Goal: Transaction & Acquisition: Purchase product/service

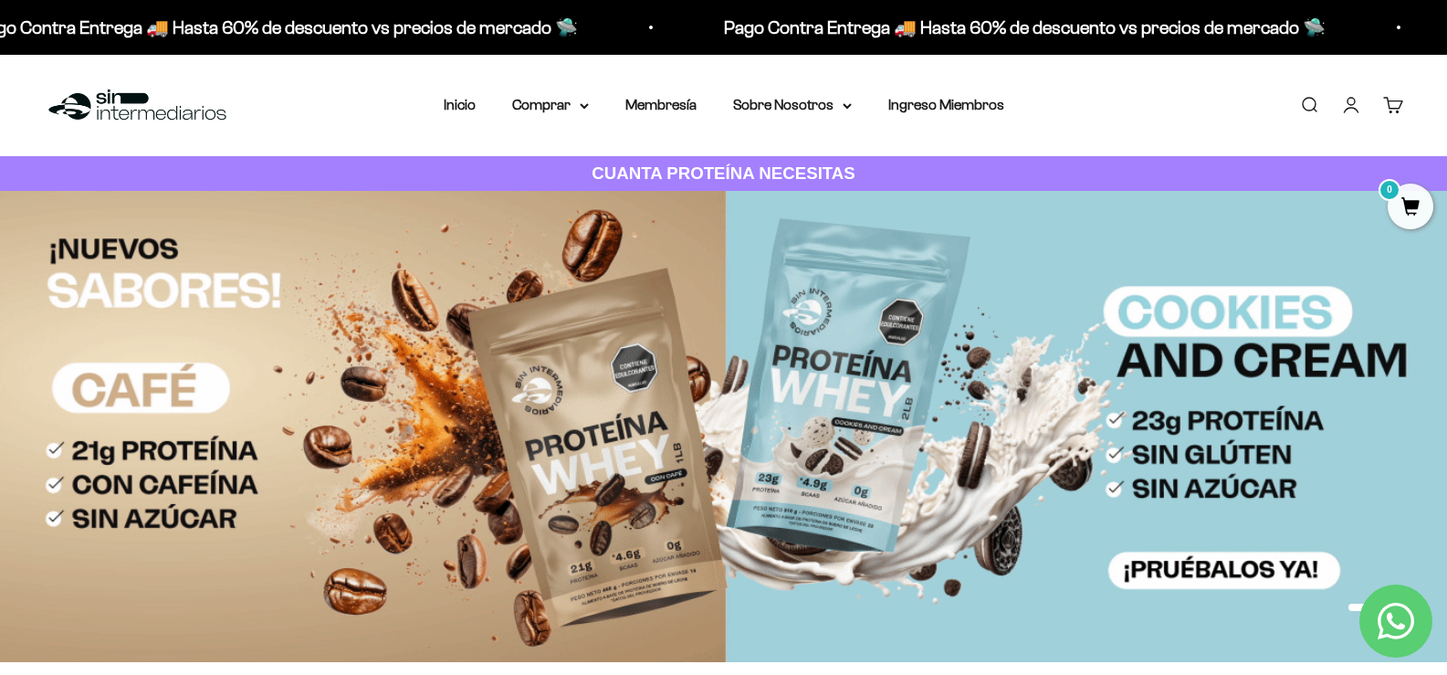
click at [1354, 103] on link "Iniciar sesión" at bounding box center [1351, 105] width 20 height 20
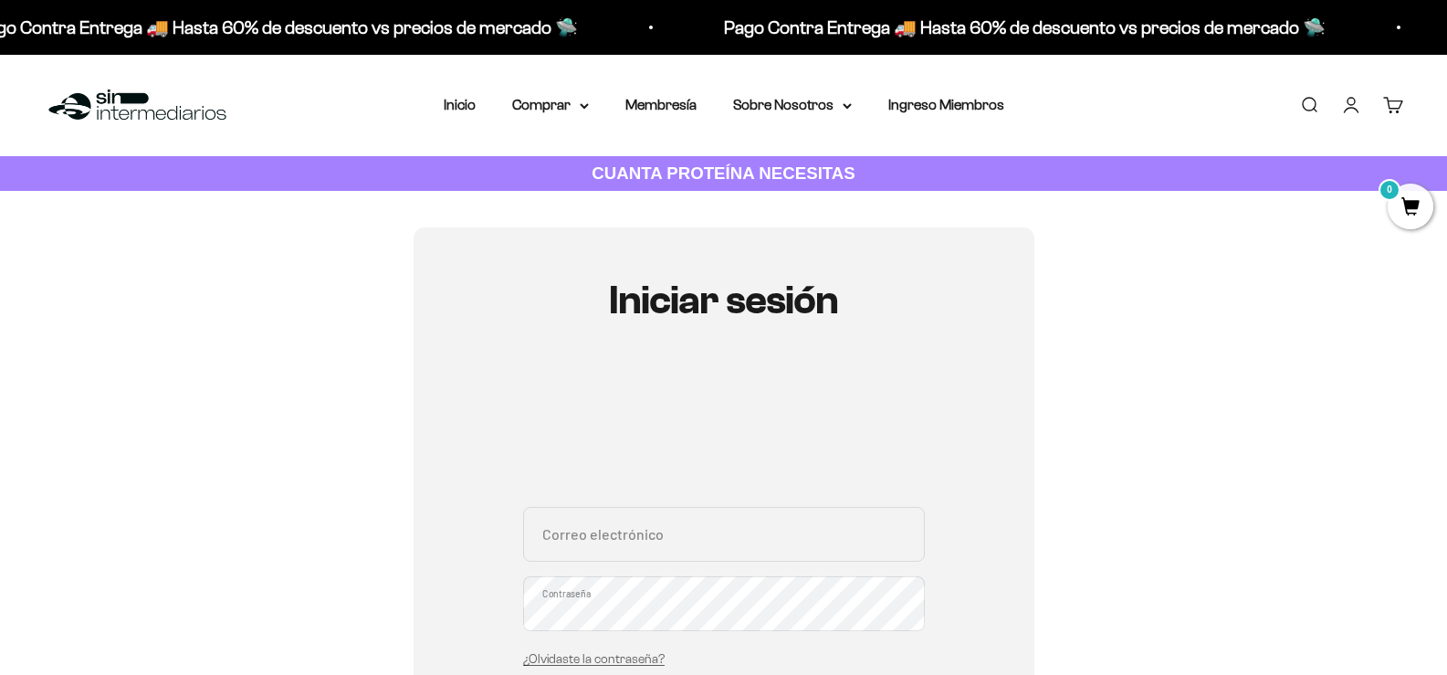
scroll to position [183, 0]
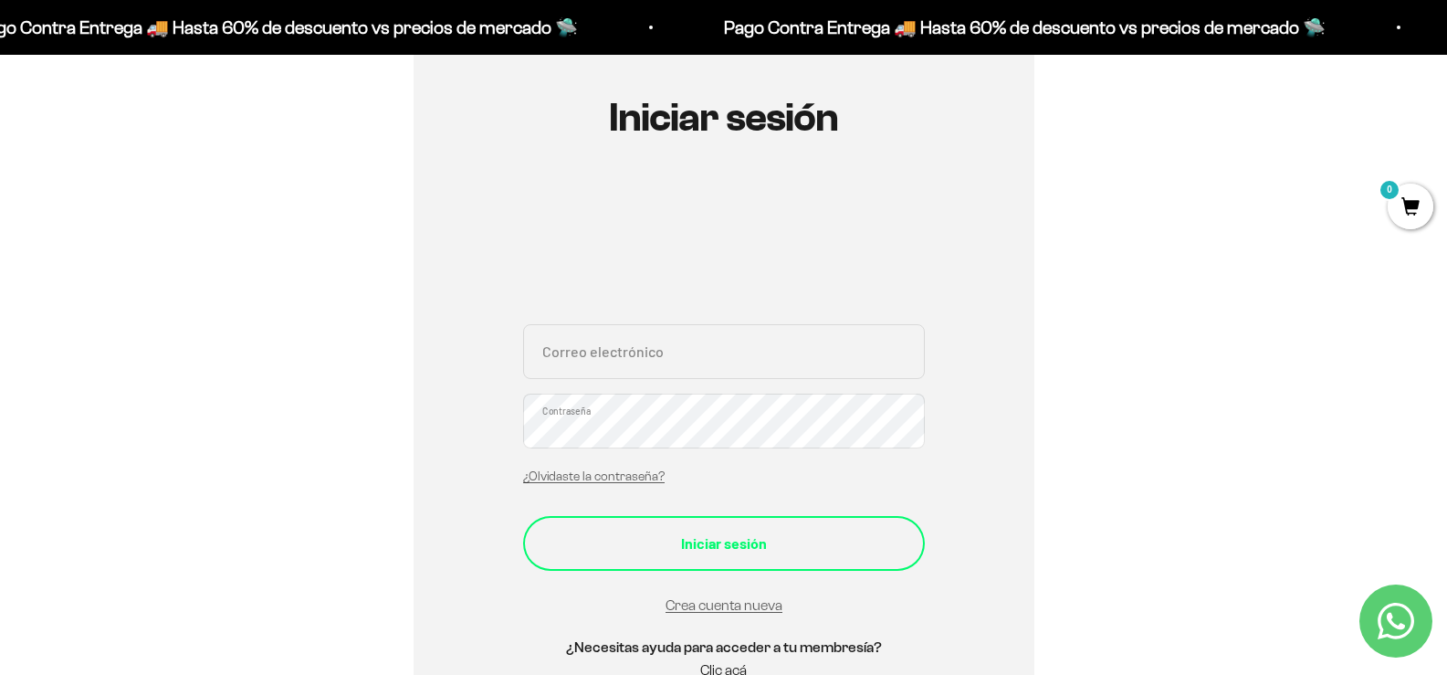
type input "arieli0521@hotmail.com"
click at [735, 544] on div "Iniciar sesión" at bounding box center [724, 543] width 329 height 24
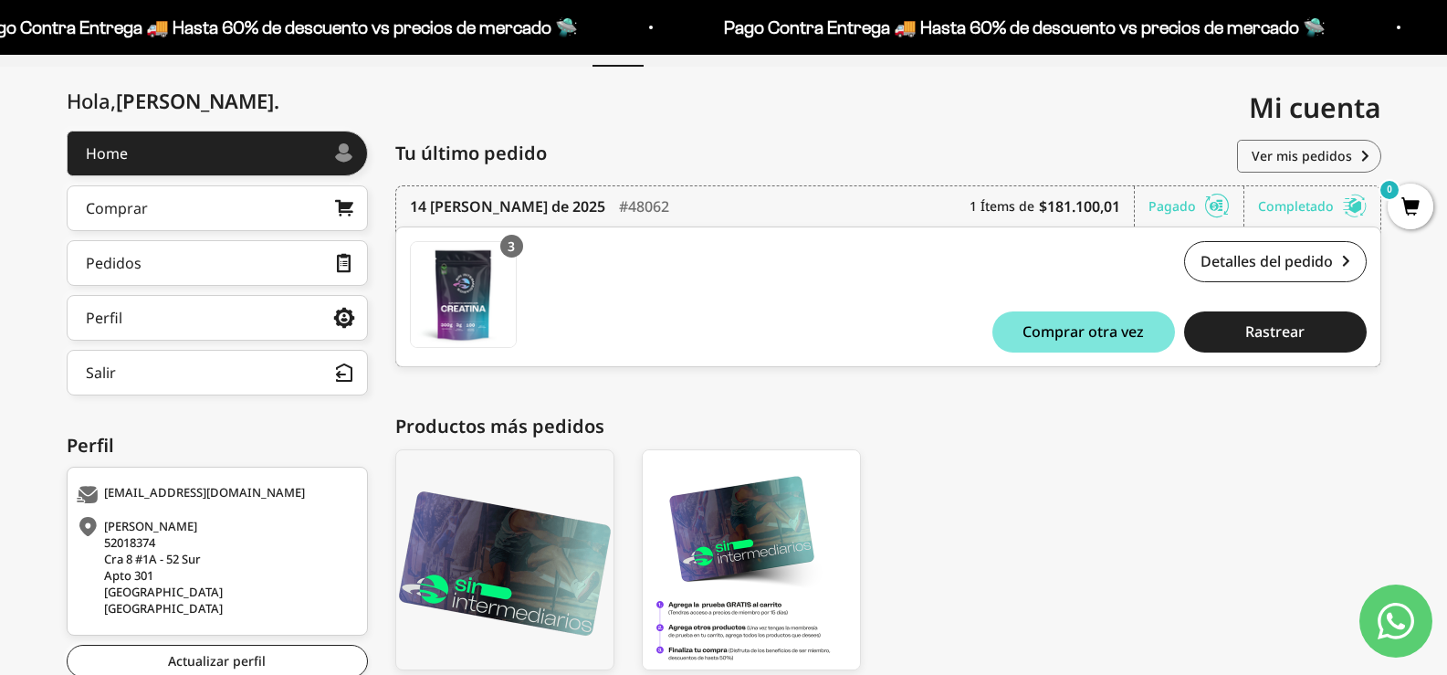
scroll to position [91, 0]
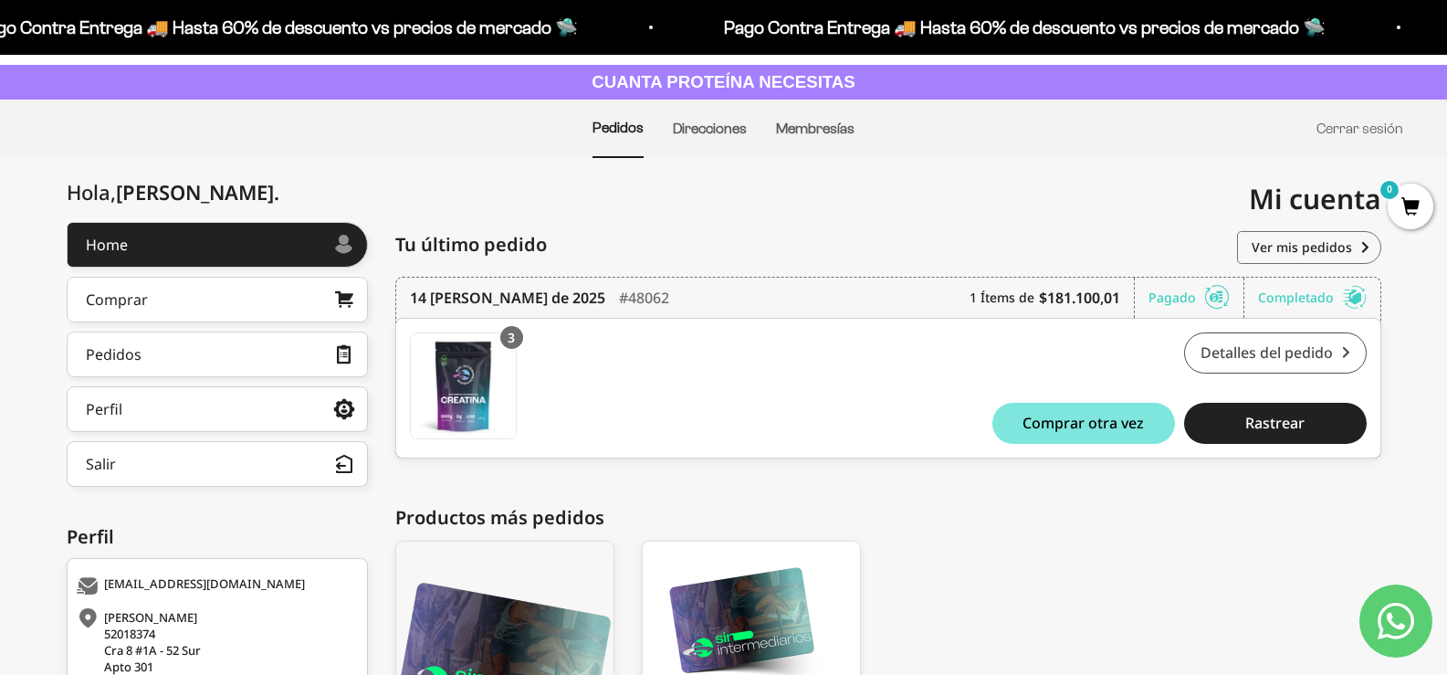
click at [1274, 362] on link "Detalles del pedido" at bounding box center [1275, 352] width 183 height 41
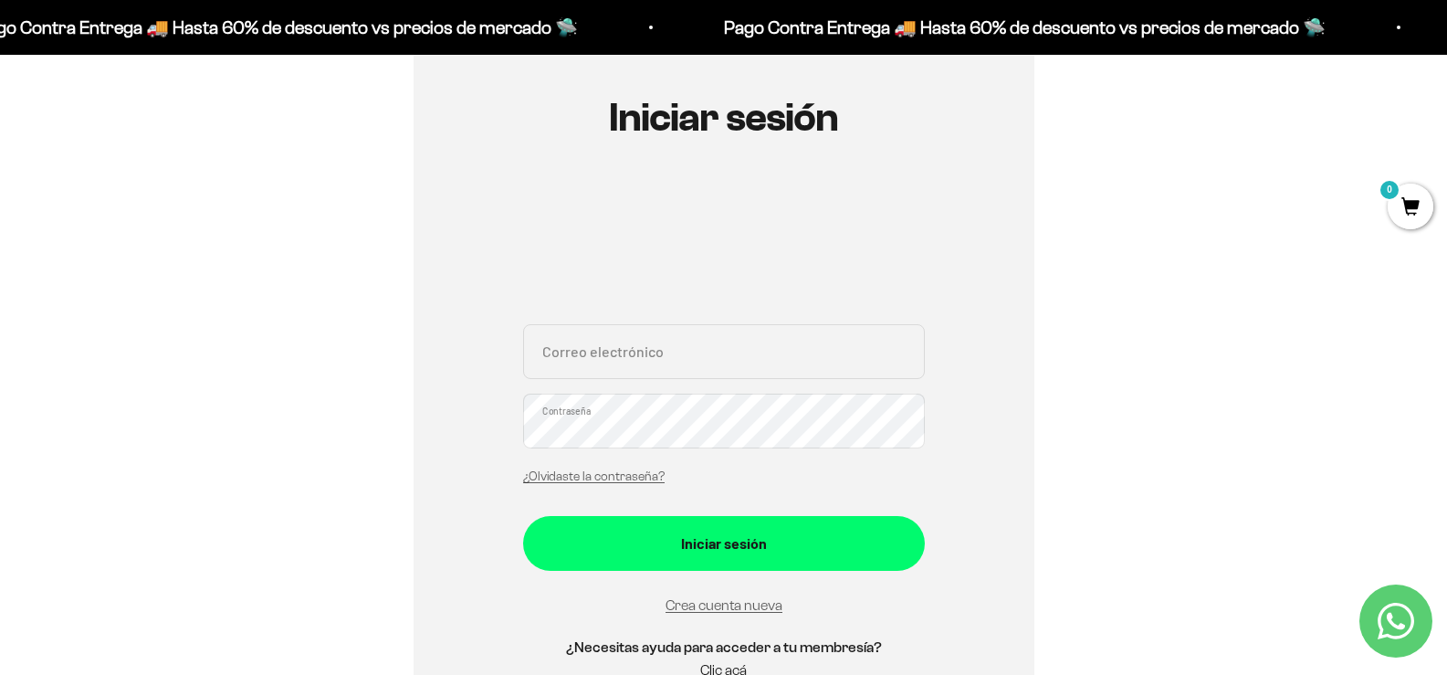
scroll to position [274, 0]
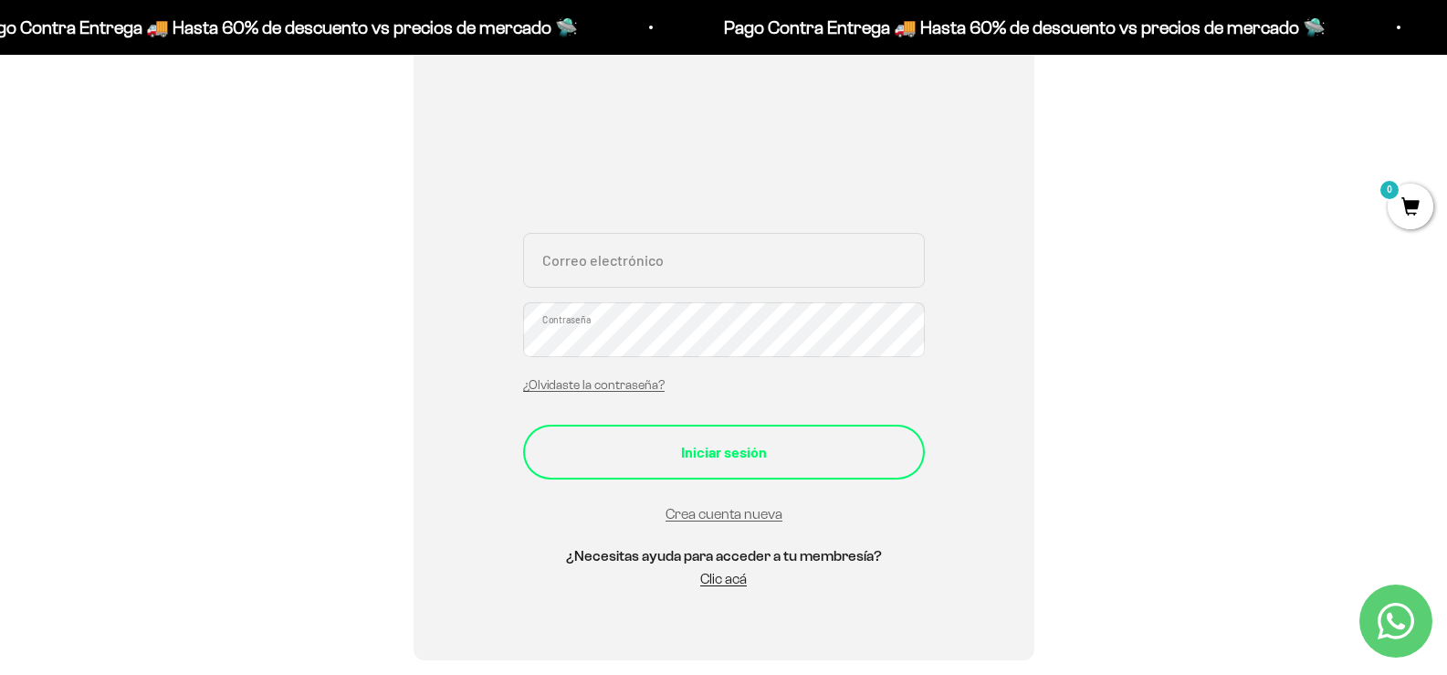
type input "[EMAIL_ADDRESS][DOMAIN_NAME]"
click at [735, 463] on div "Iniciar sesión" at bounding box center [724, 452] width 329 height 24
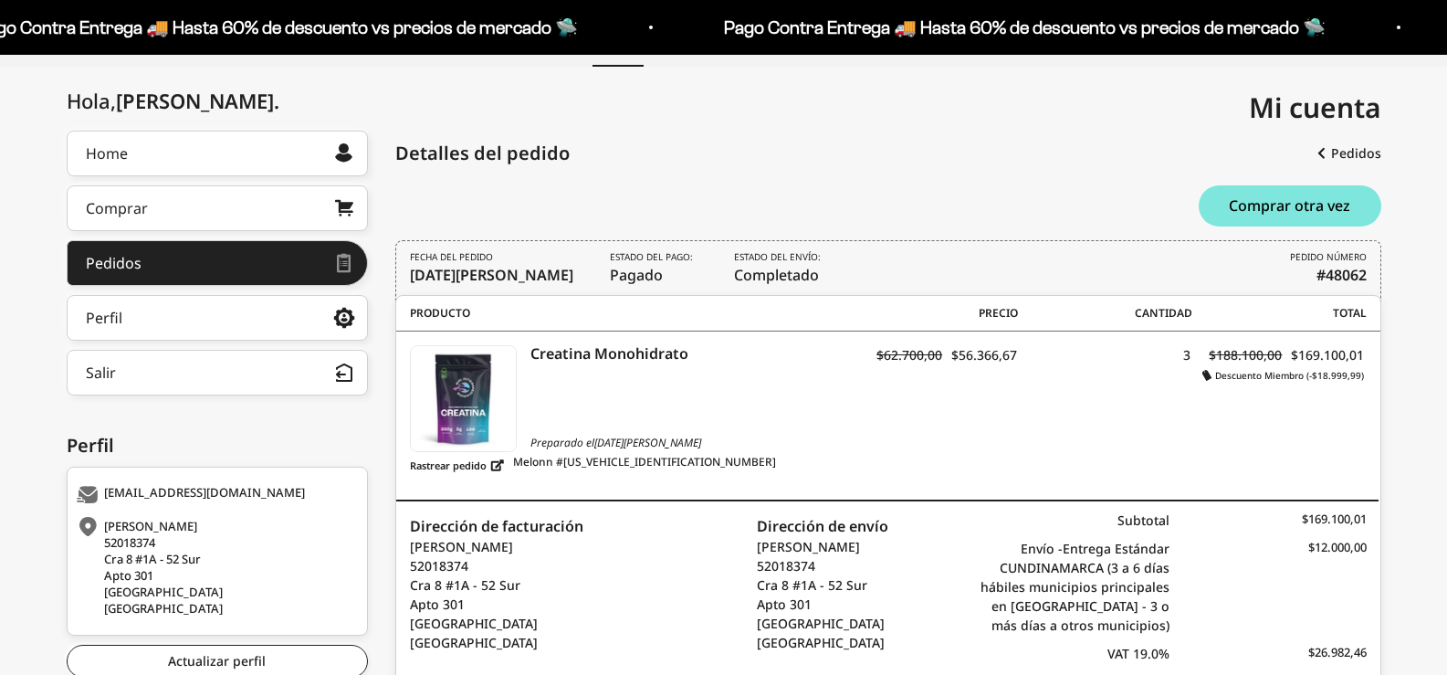
scroll to position [288, 0]
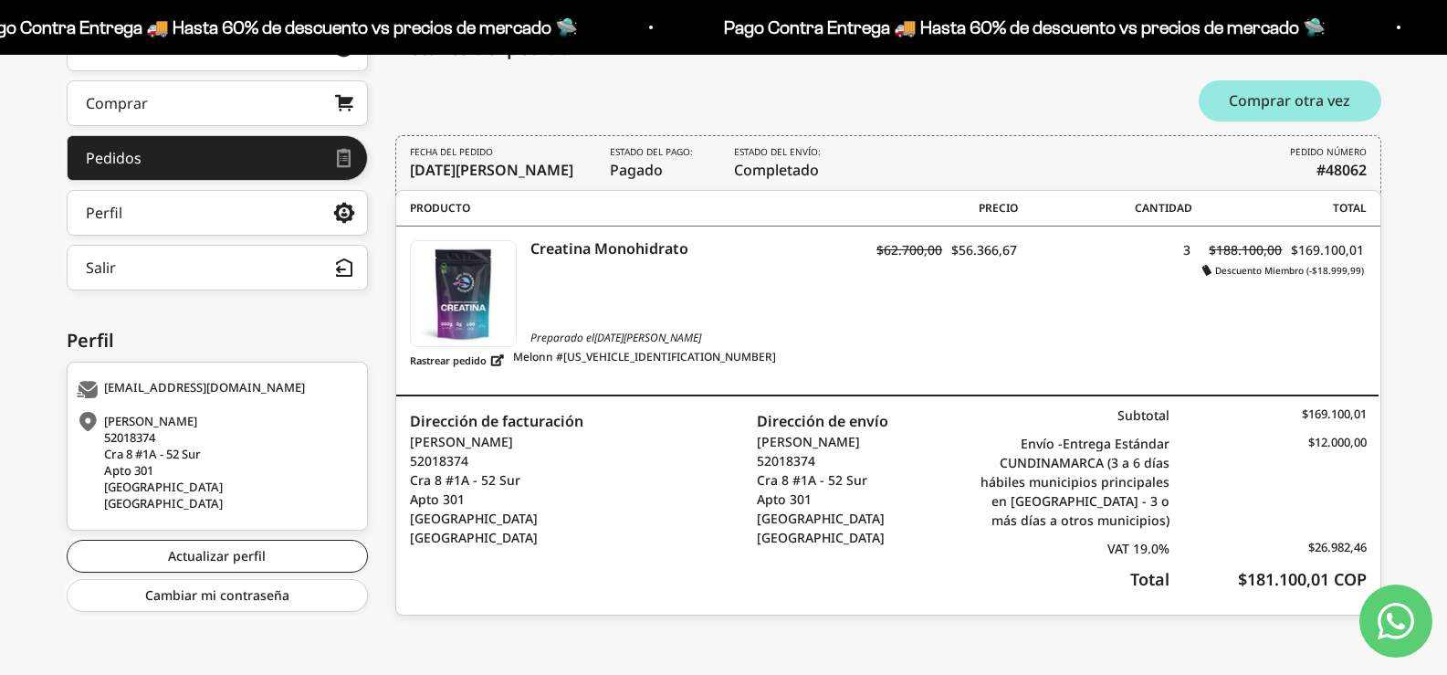
click at [1312, 93] on span "Comprar otra vez" at bounding box center [1289, 100] width 121 height 15
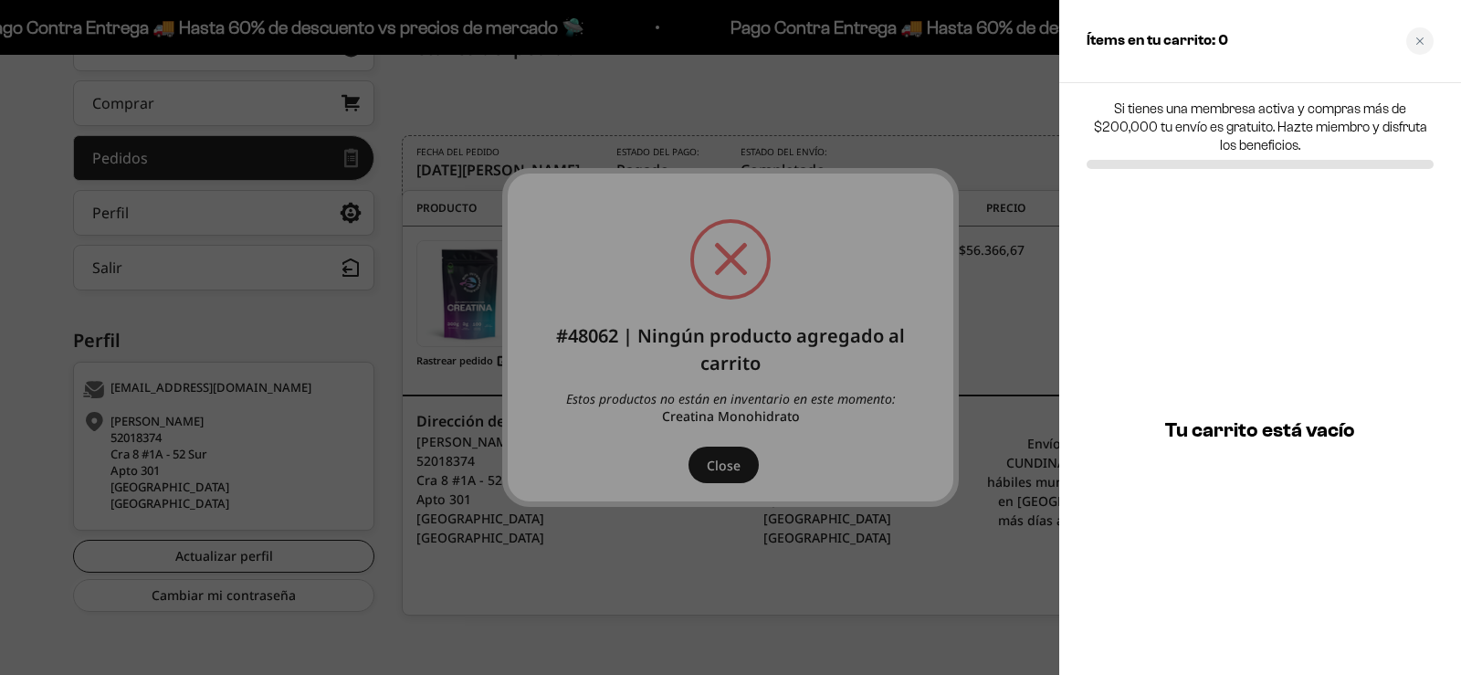
click at [1010, 498] on div at bounding box center [730, 337] width 1461 height 675
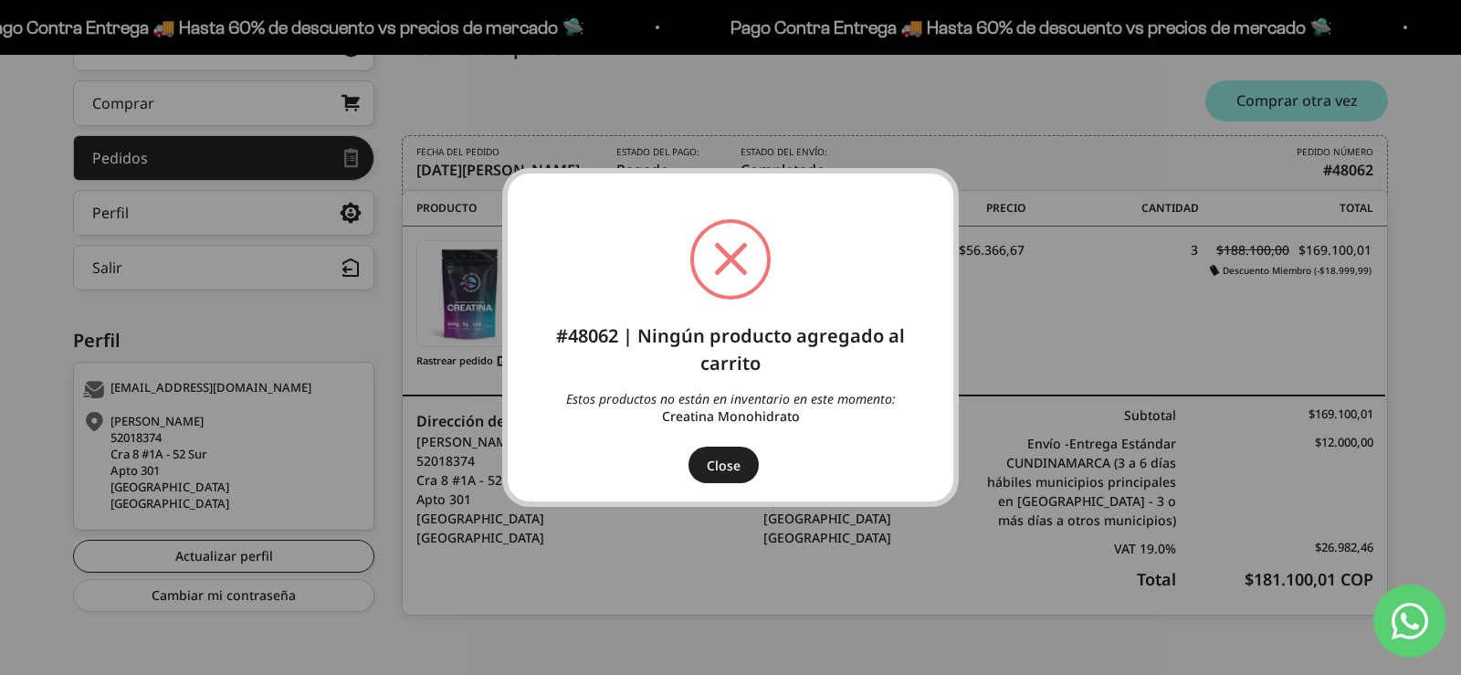
click at [870, 79] on div "× #48062 | Ningún producto agregado al carrito Estos productos no están en inve…" at bounding box center [730, 337] width 1461 height 675
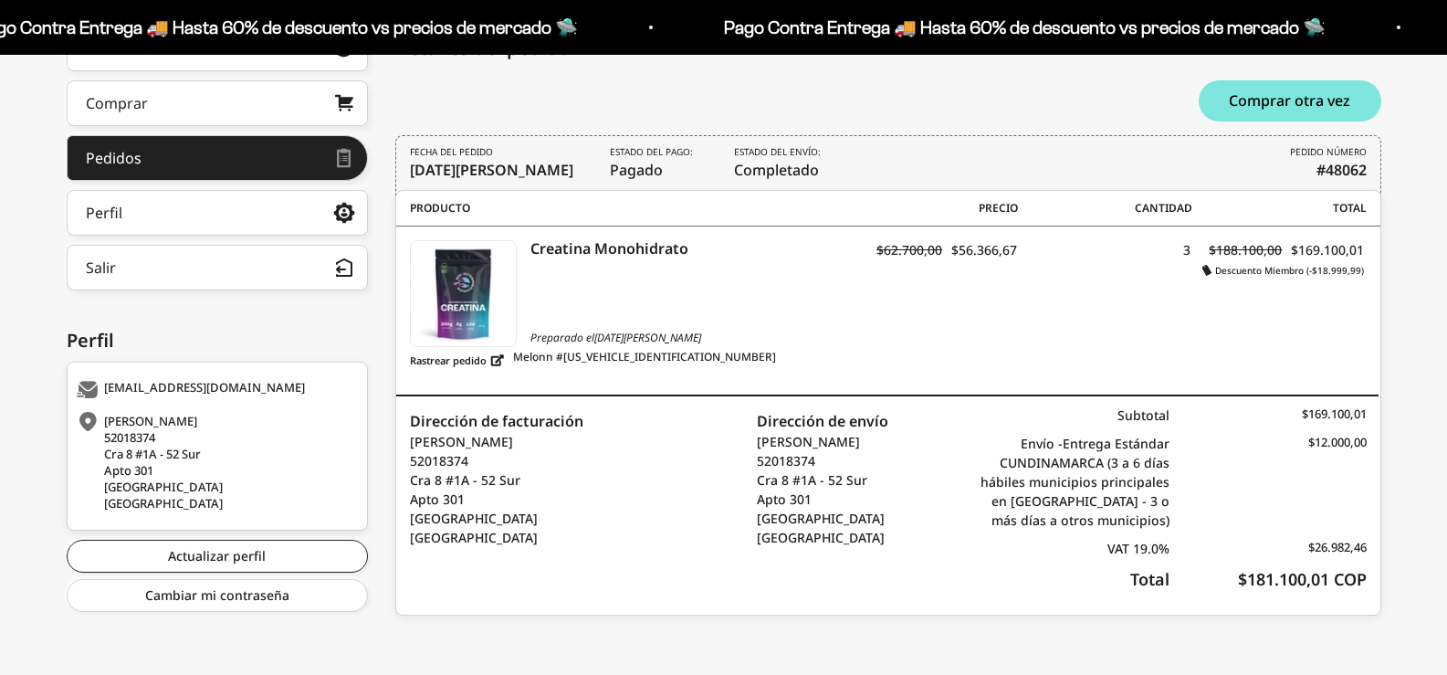
scroll to position [288, 0]
click at [181, 119] on link "Comprar" at bounding box center [217, 103] width 301 height 46
click at [202, 111] on link "Comprar" at bounding box center [217, 103] width 301 height 46
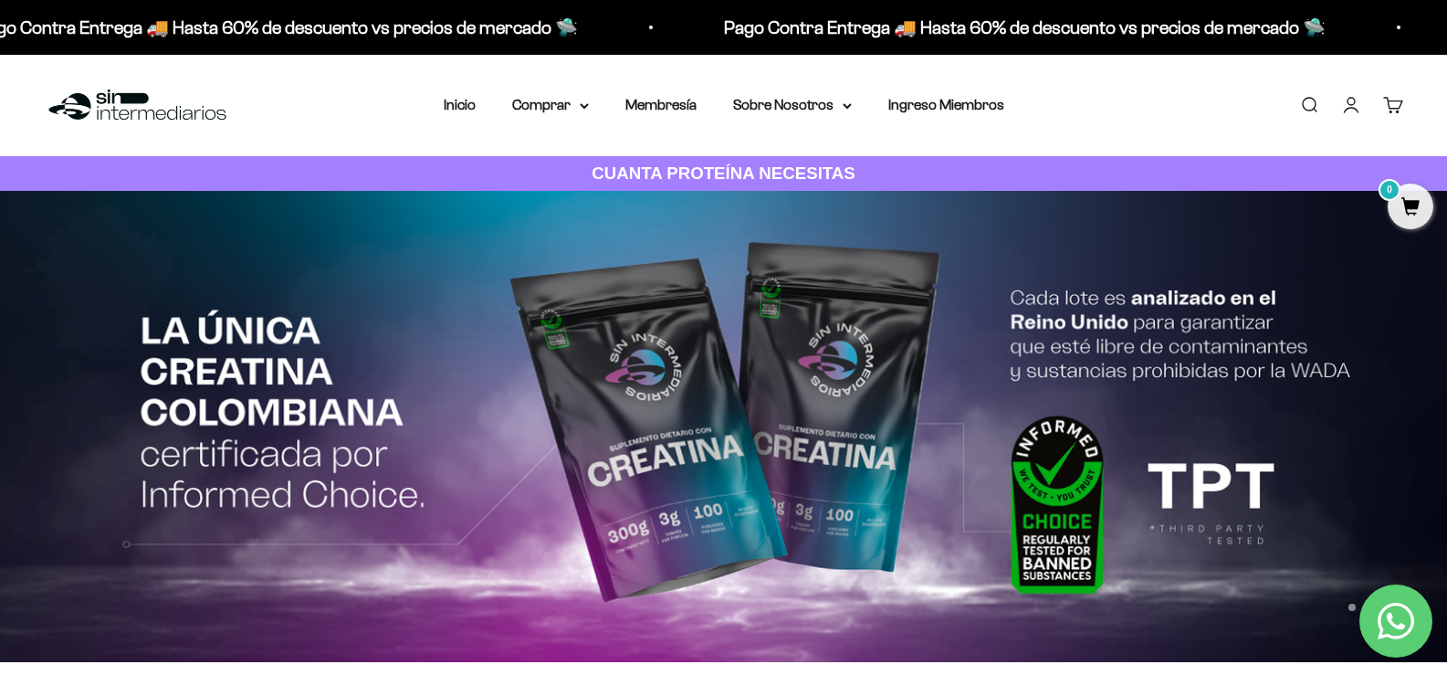
click at [1399, 101] on cart-count "0" at bounding box center [1403, 97] width 15 height 15
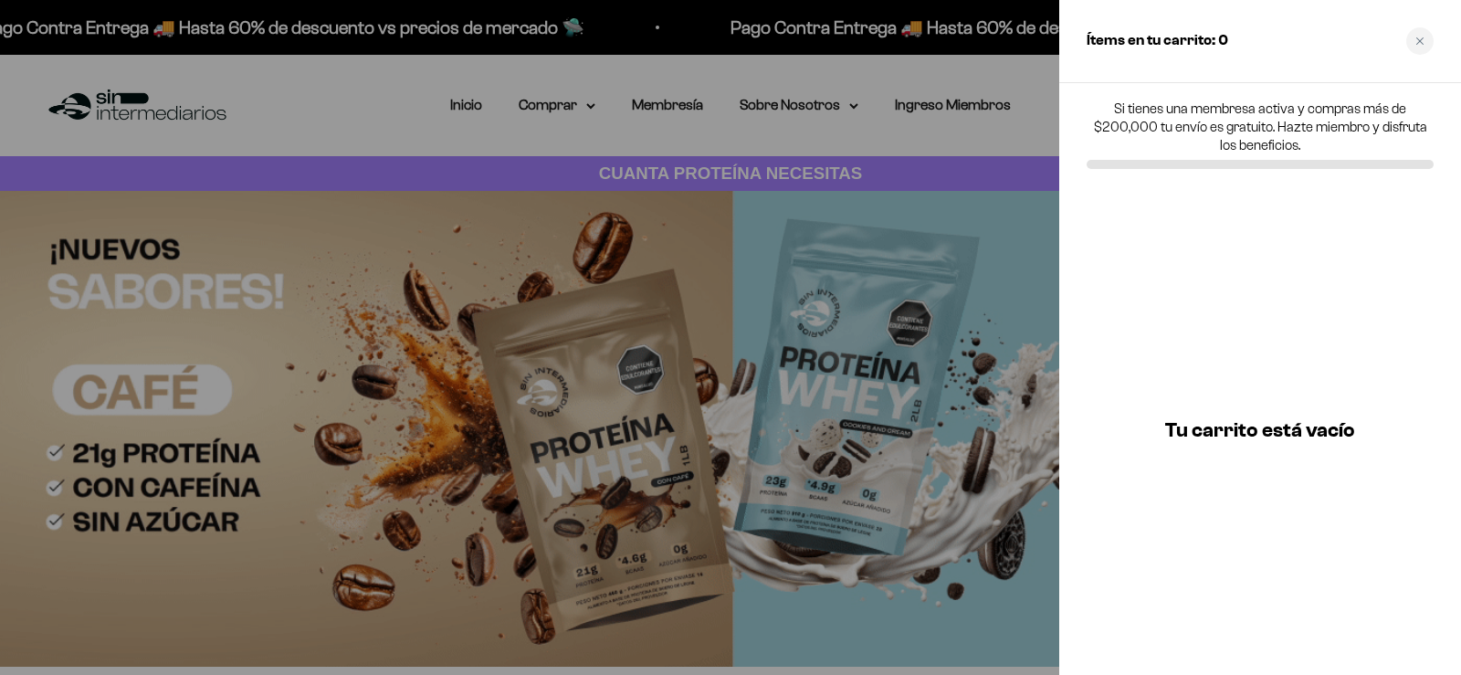
click at [294, 106] on div at bounding box center [730, 337] width 1461 height 675
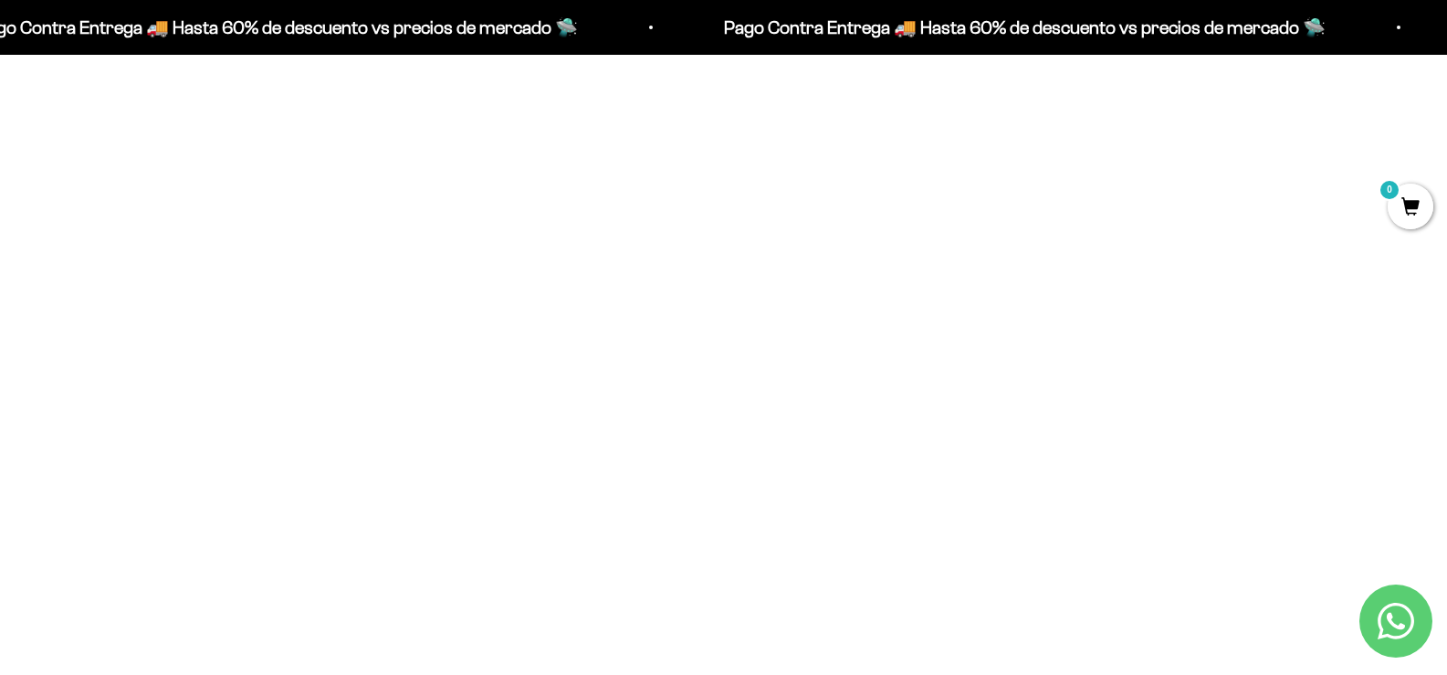
scroll to position [913, 0]
click at [917, 389] on span at bounding box center [922, 387] width 17 height 21
click at [917, 389] on span at bounding box center [922, 386] width 17 height 21
click at [892, 390] on input "1" at bounding box center [901, 388] width 78 height 32
type input "2"
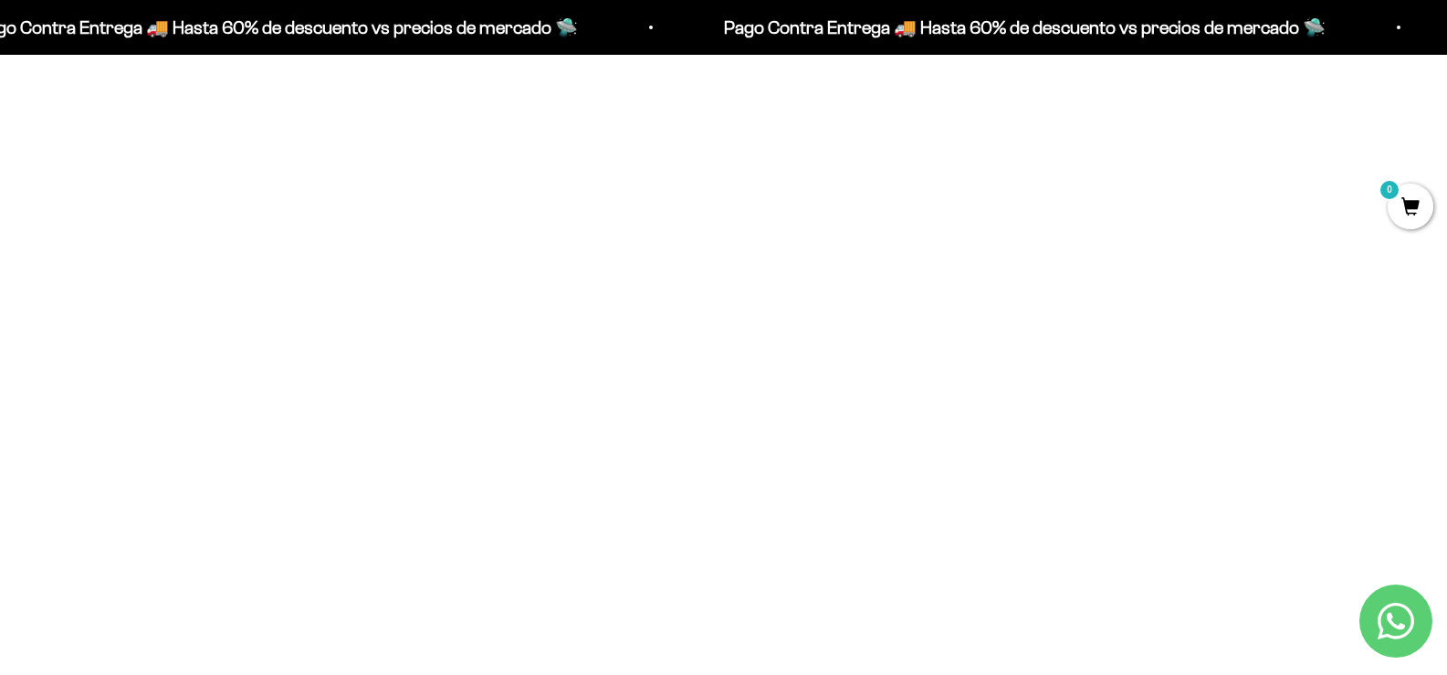
click at [898, 383] on input "2" at bounding box center [901, 388] width 78 height 32
click at [1416, 217] on span "0" at bounding box center [1411, 206] width 46 height 46
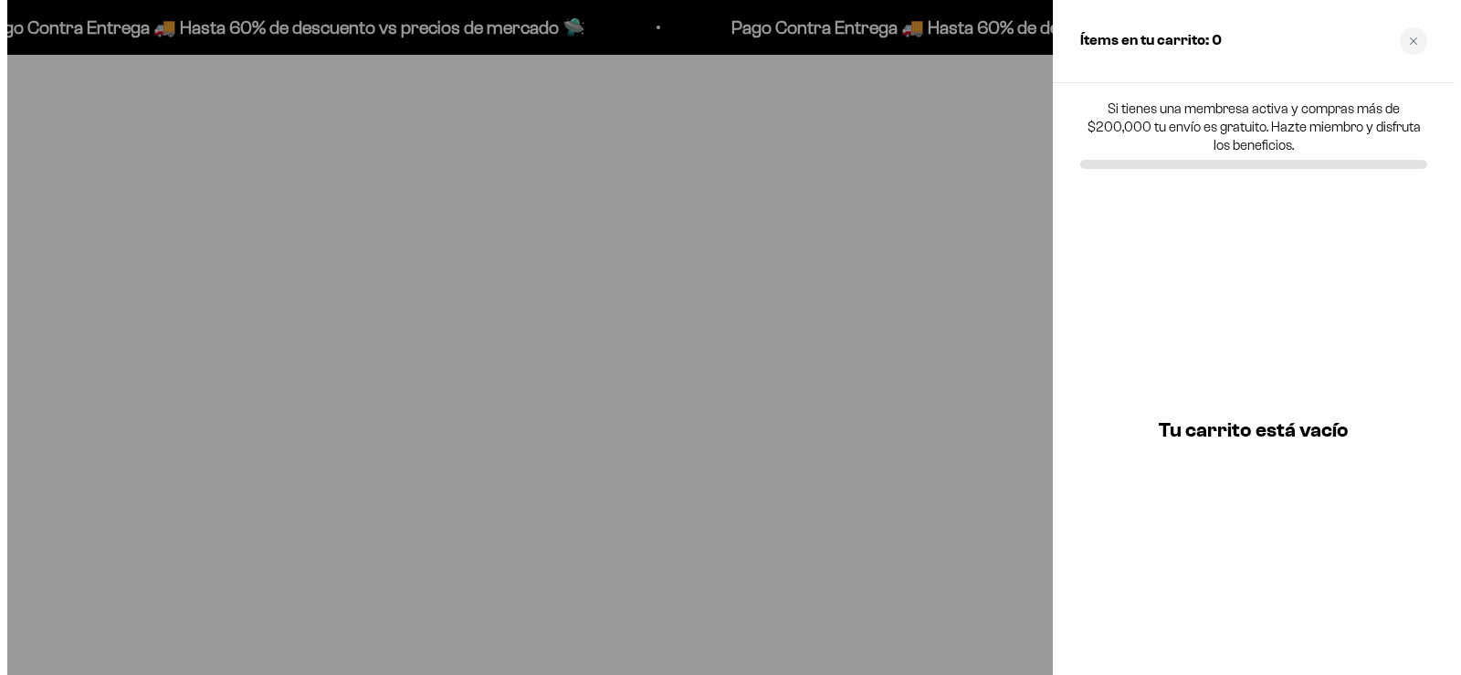
scroll to position [917, 0]
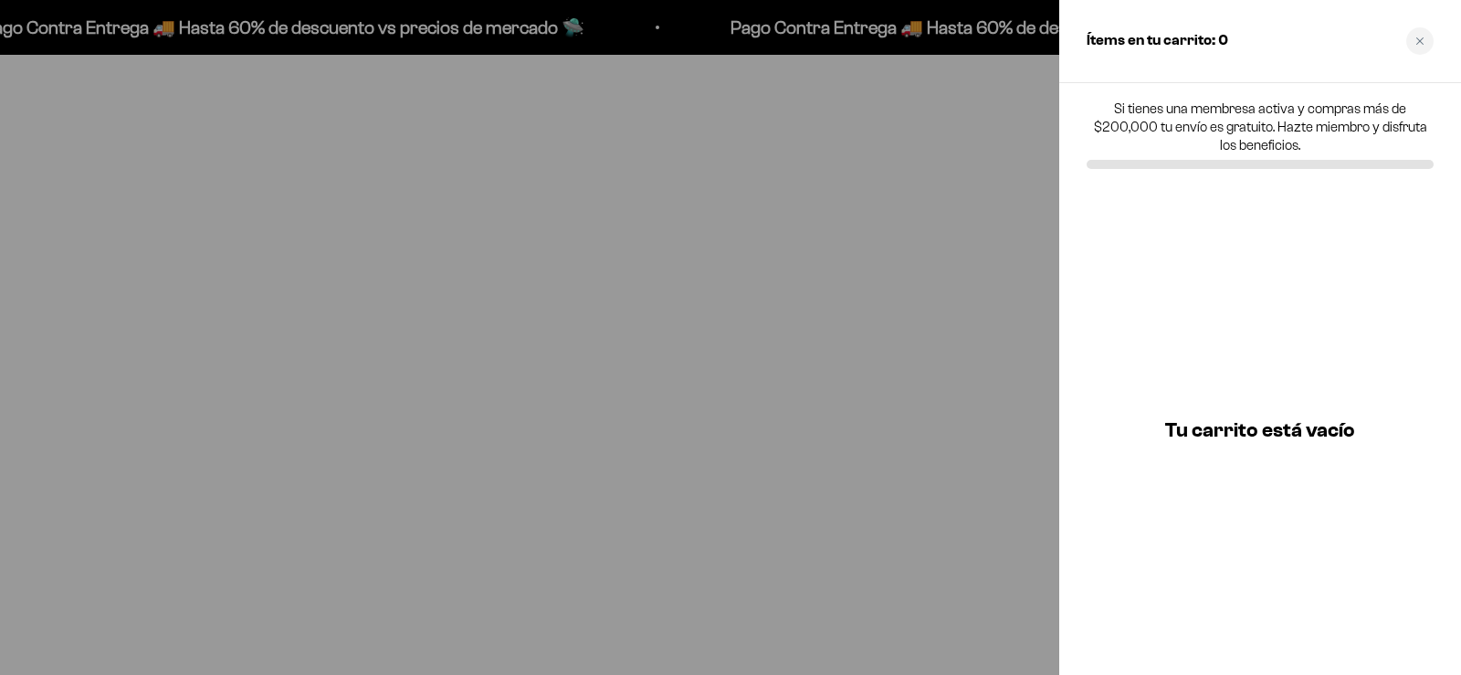
click at [902, 511] on div at bounding box center [730, 337] width 1461 height 675
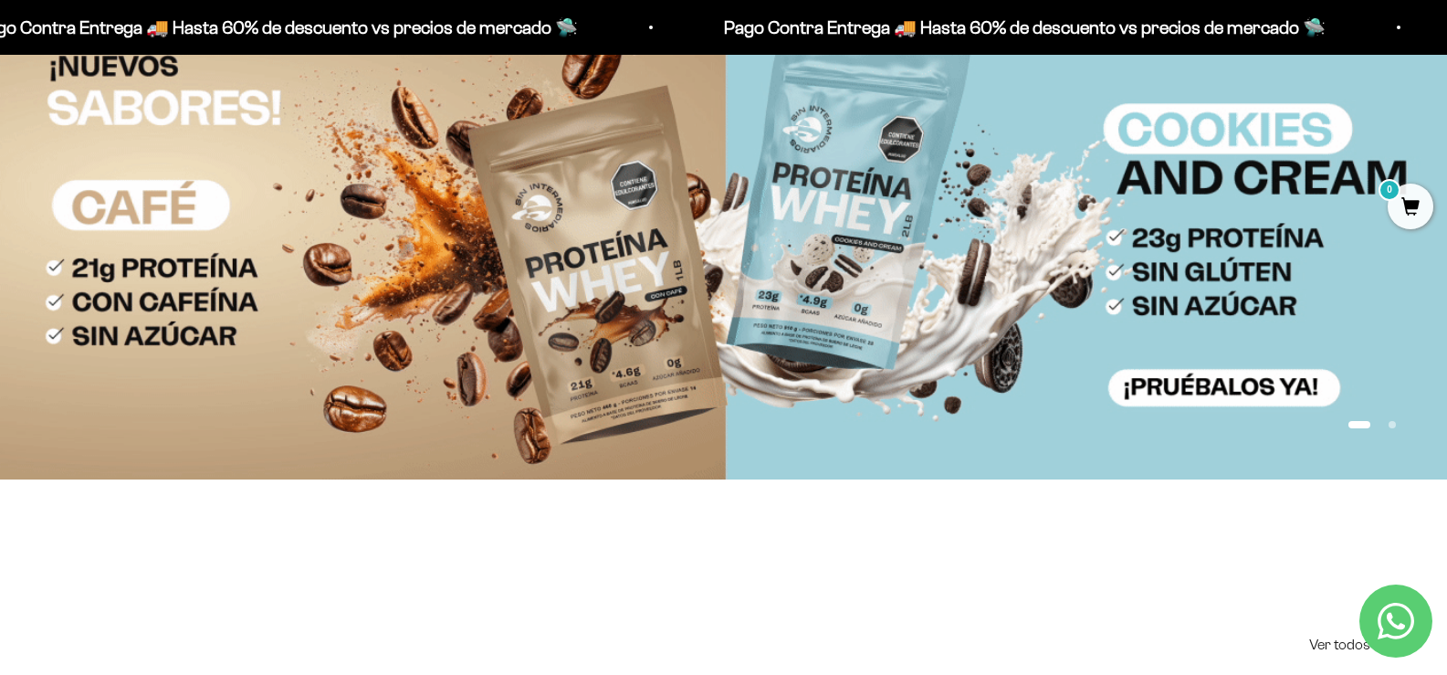
scroll to position [0, 0]
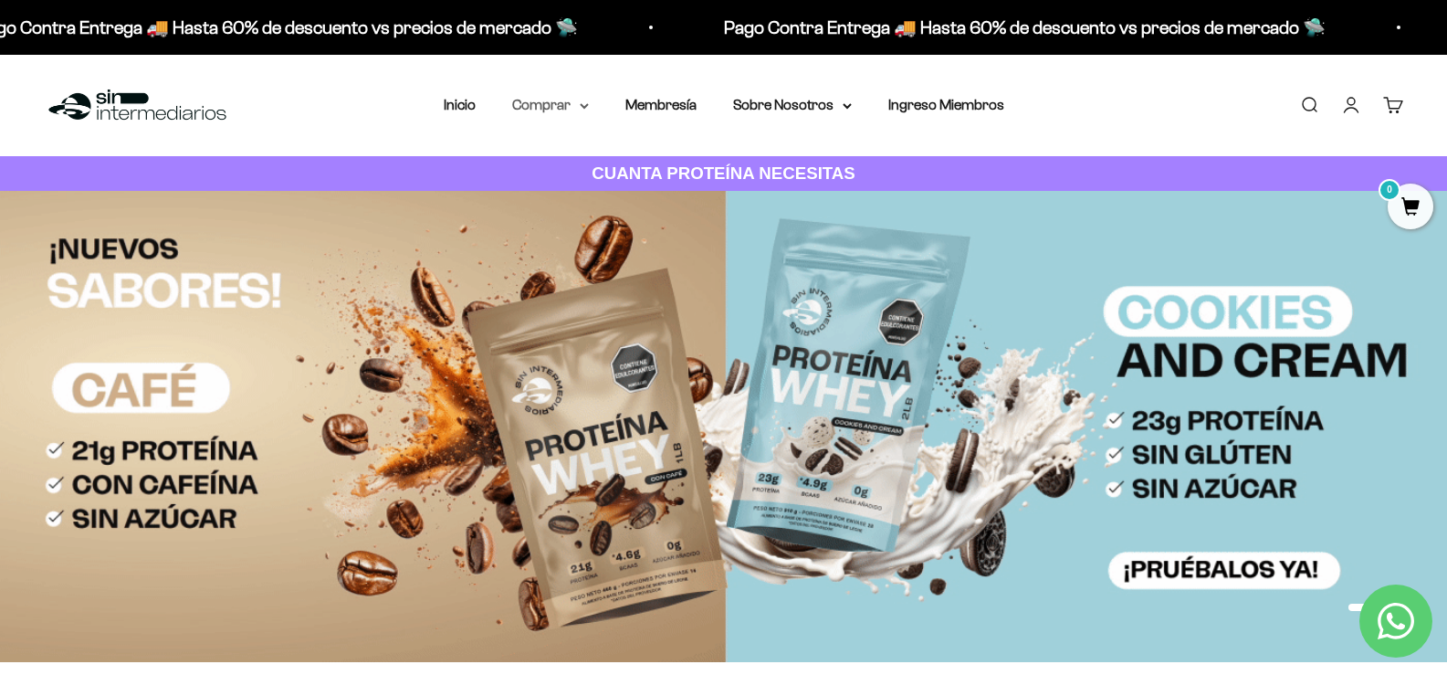
click at [587, 105] on icon at bounding box center [584, 106] width 7 height 4
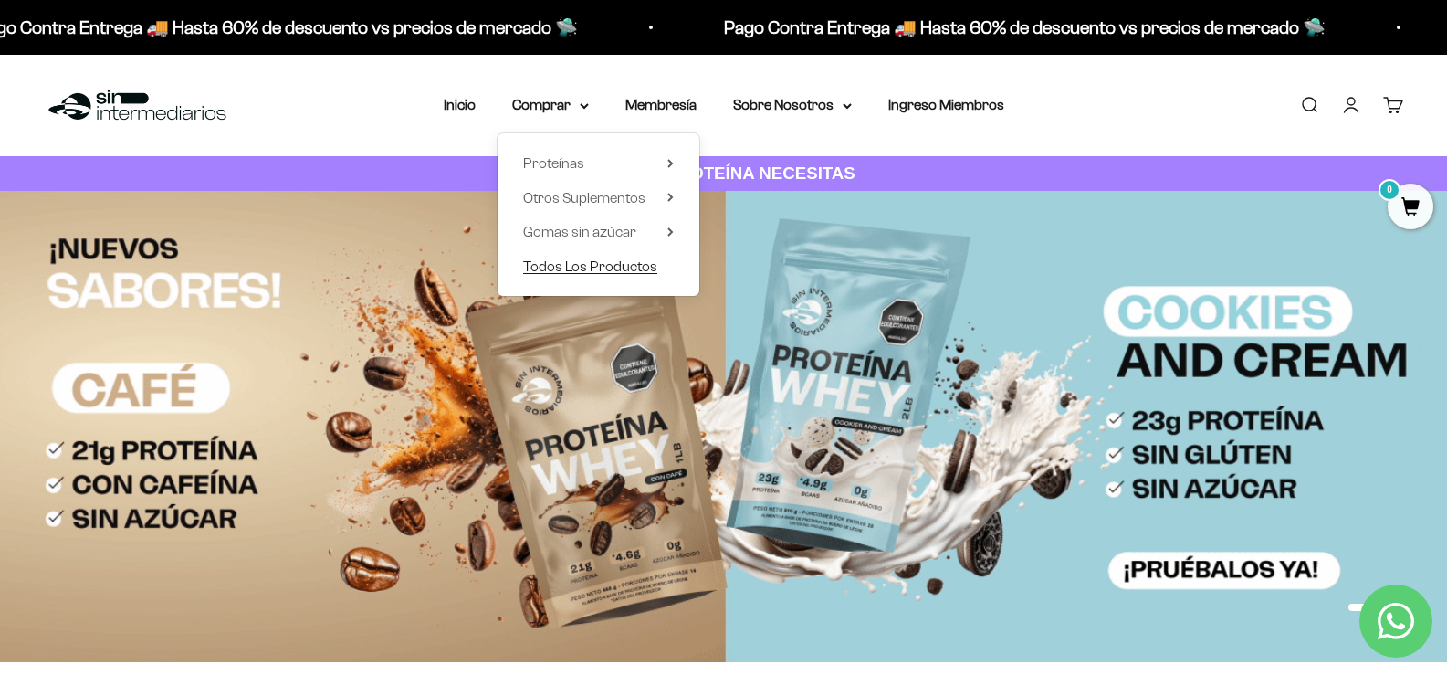
click at [593, 269] on span "Todos Los Productos" at bounding box center [590, 266] width 134 height 16
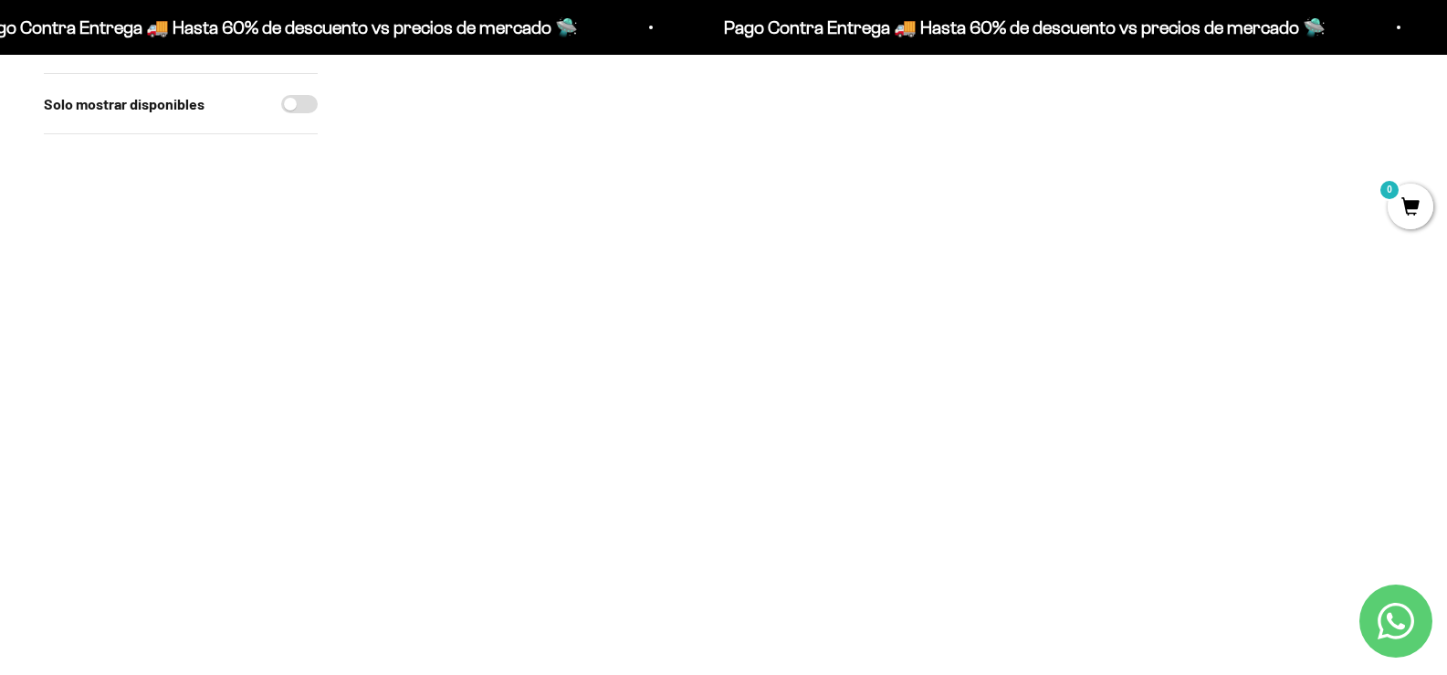
scroll to position [548, 0]
click at [1173, 284] on span at bounding box center [1169, 284] width 17 height 21
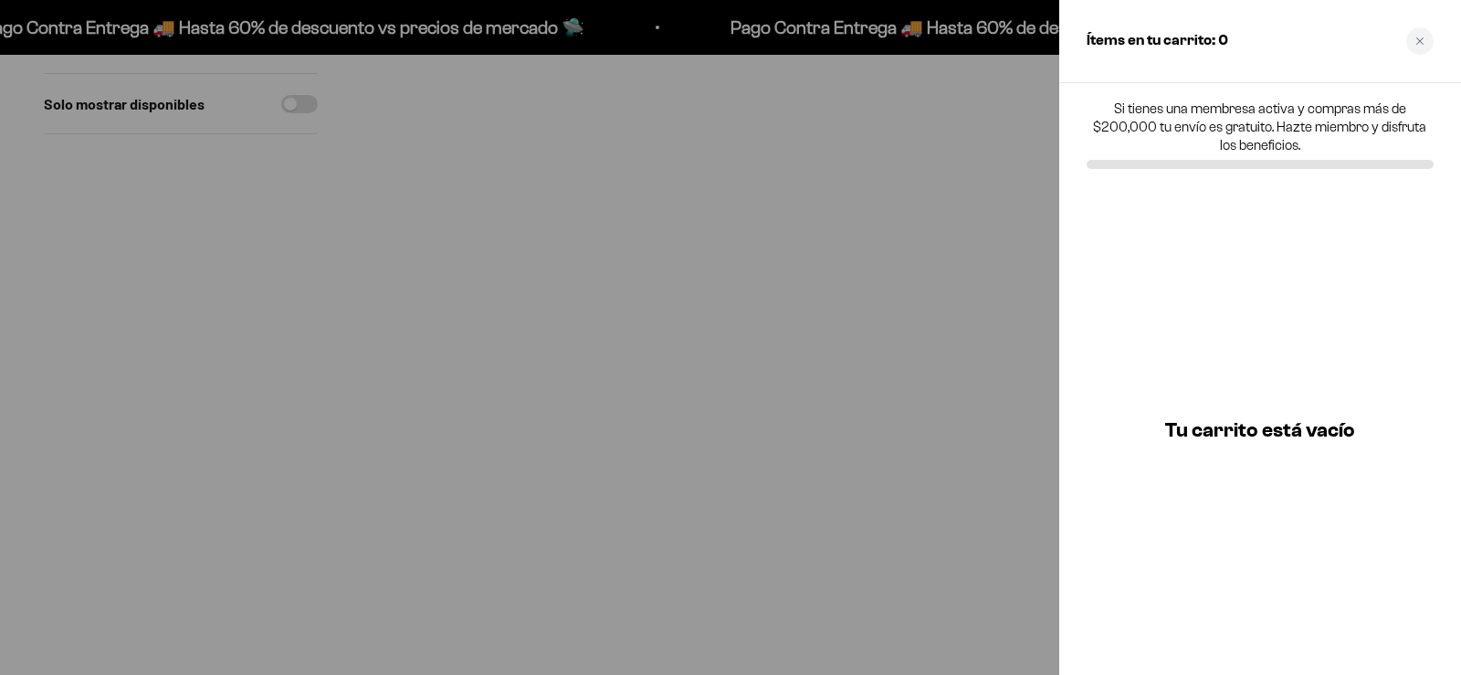
click at [992, 475] on div at bounding box center [730, 337] width 1461 height 675
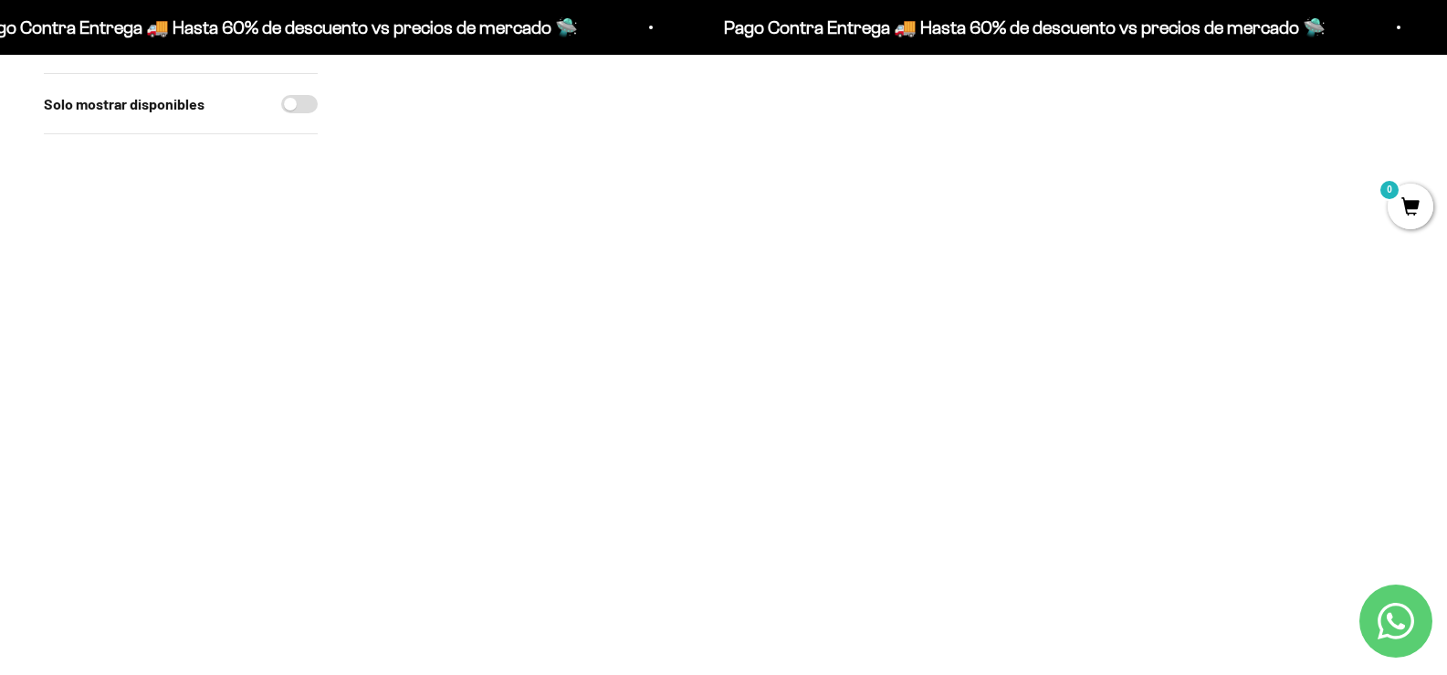
scroll to position [365, 0]
click at [1404, 195] on span "0" at bounding box center [1411, 206] width 46 height 46
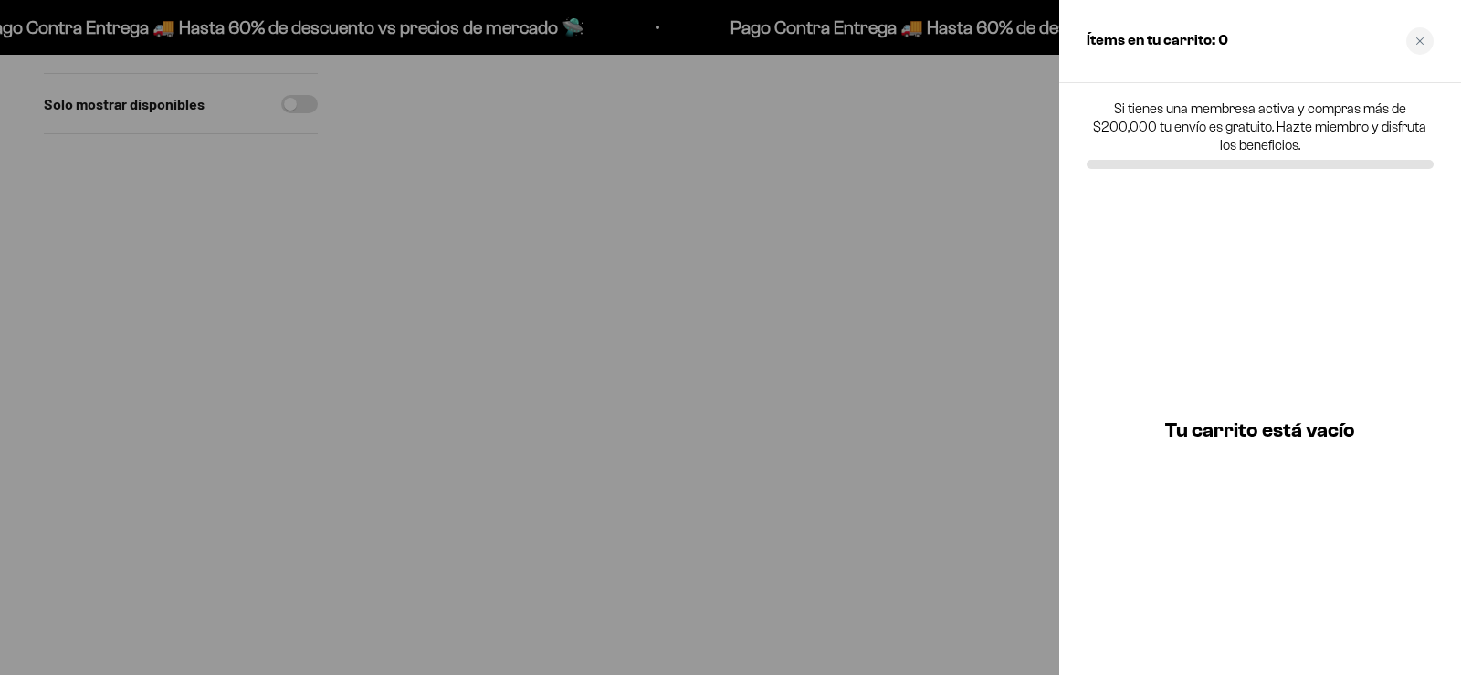
click at [1006, 235] on div at bounding box center [730, 337] width 1461 height 675
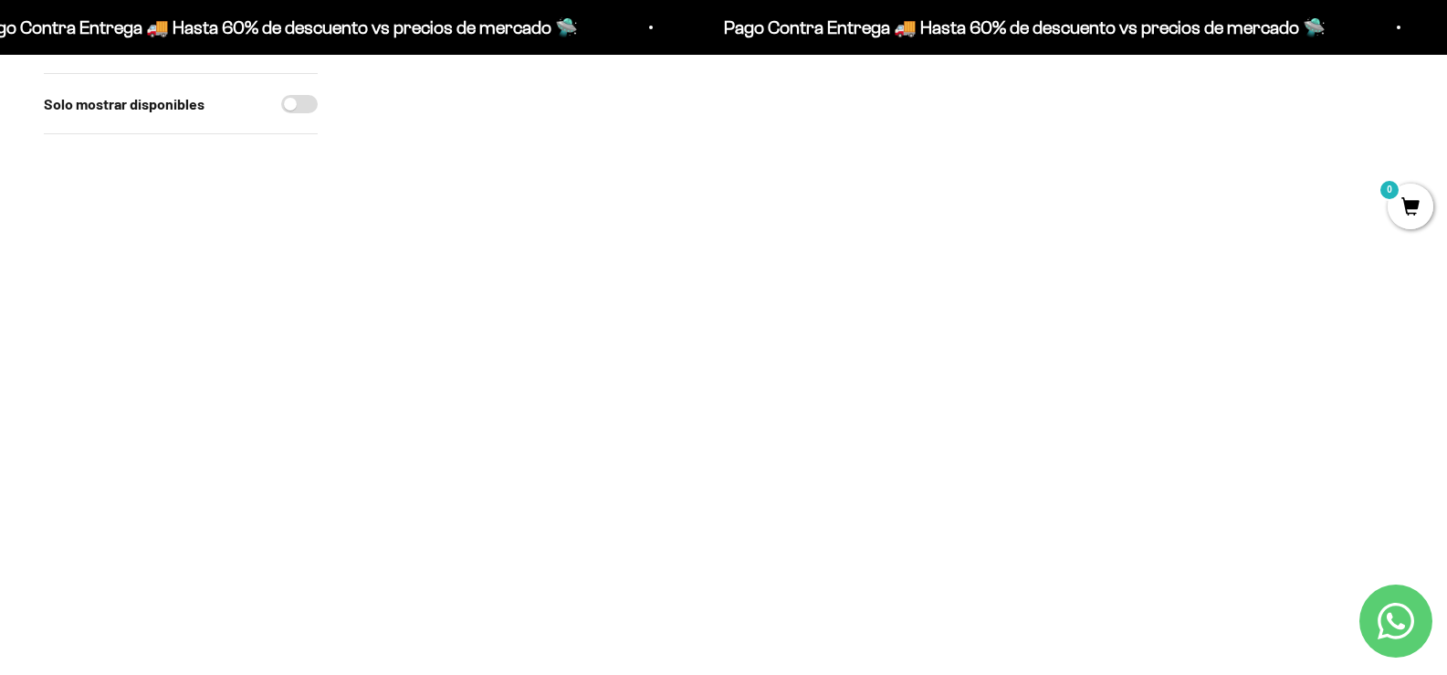
click at [536, 89] on span at bounding box center [531, 92] width 17 height 21
click at [529, 89] on span at bounding box center [531, 92] width 17 height 21
click at [506, 91] on input "2" at bounding box center [510, 94] width 78 height 32
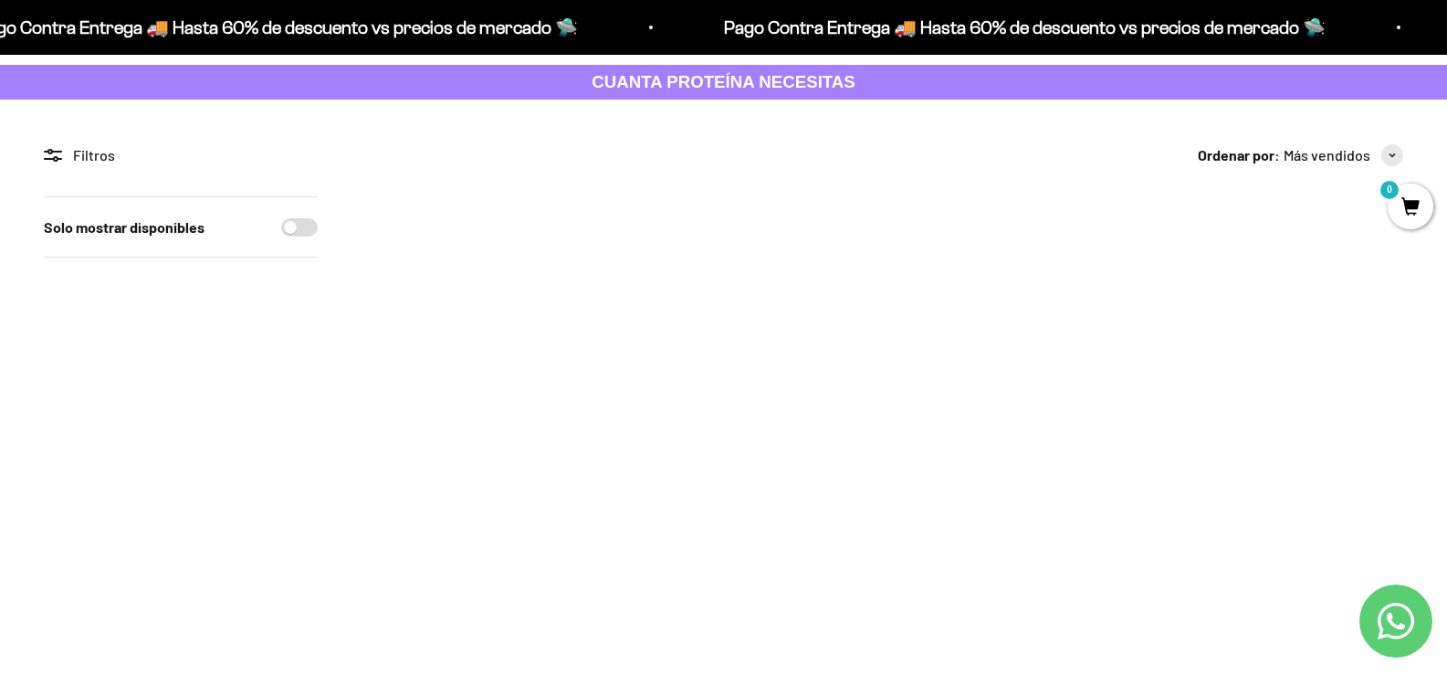
scroll to position [183, 0]
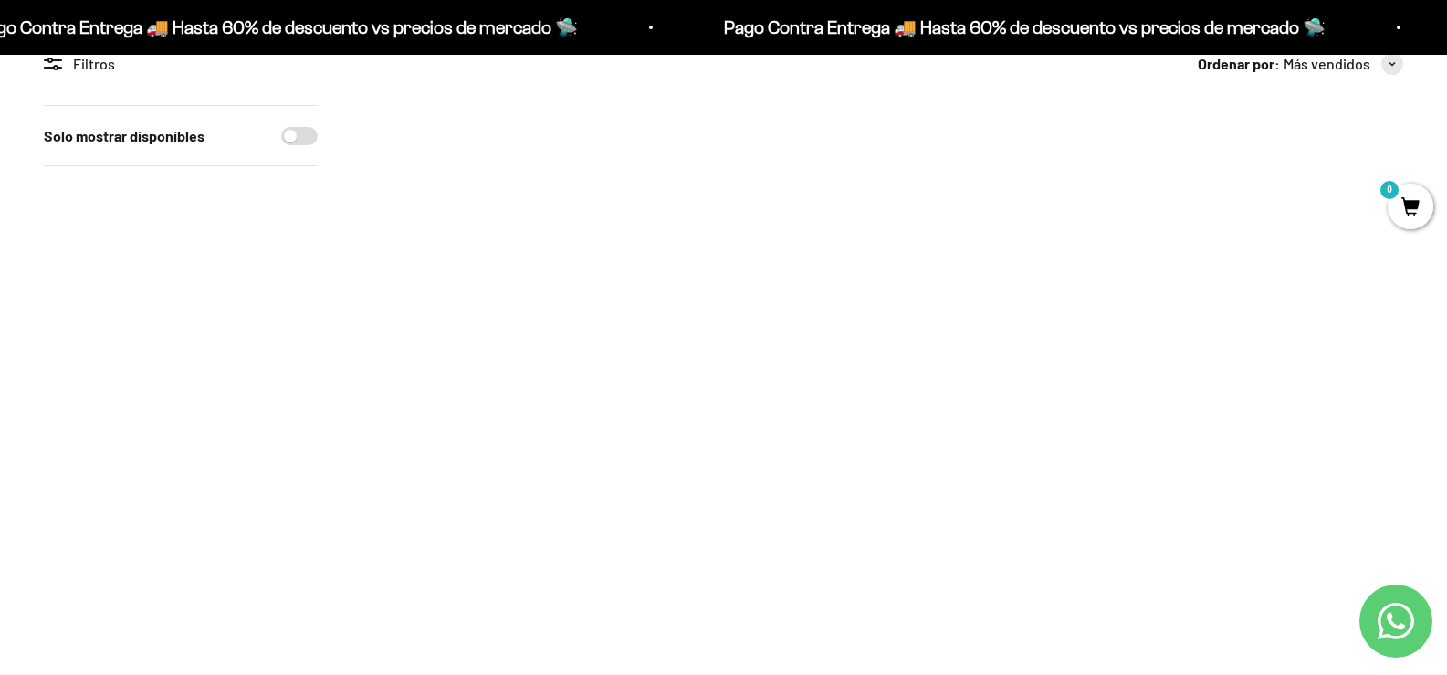
click at [536, 282] on span at bounding box center [531, 275] width 17 height 21
click at [475, 228] on li "300g" at bounding box center [458, 227] width 182 height 22
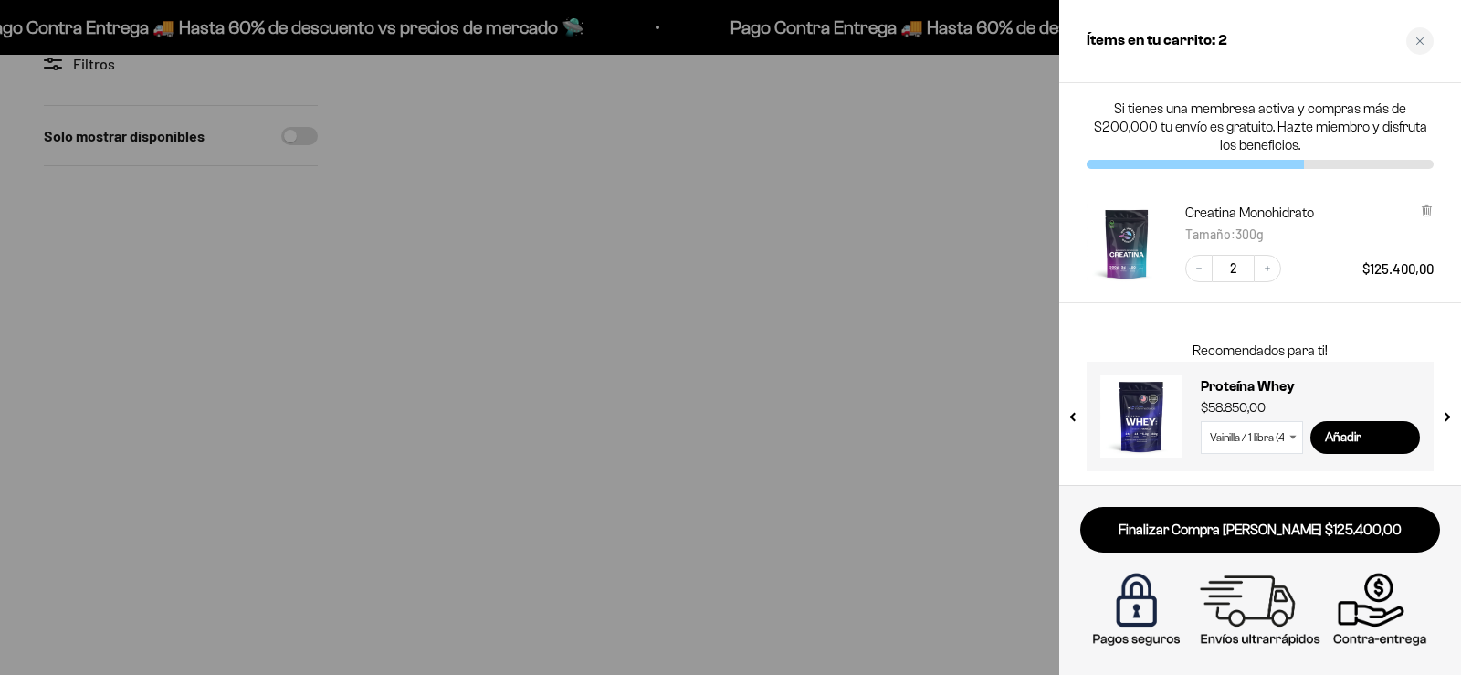
click at [185, 303] on div at bounding box center [730, 337] width 1461 height 675
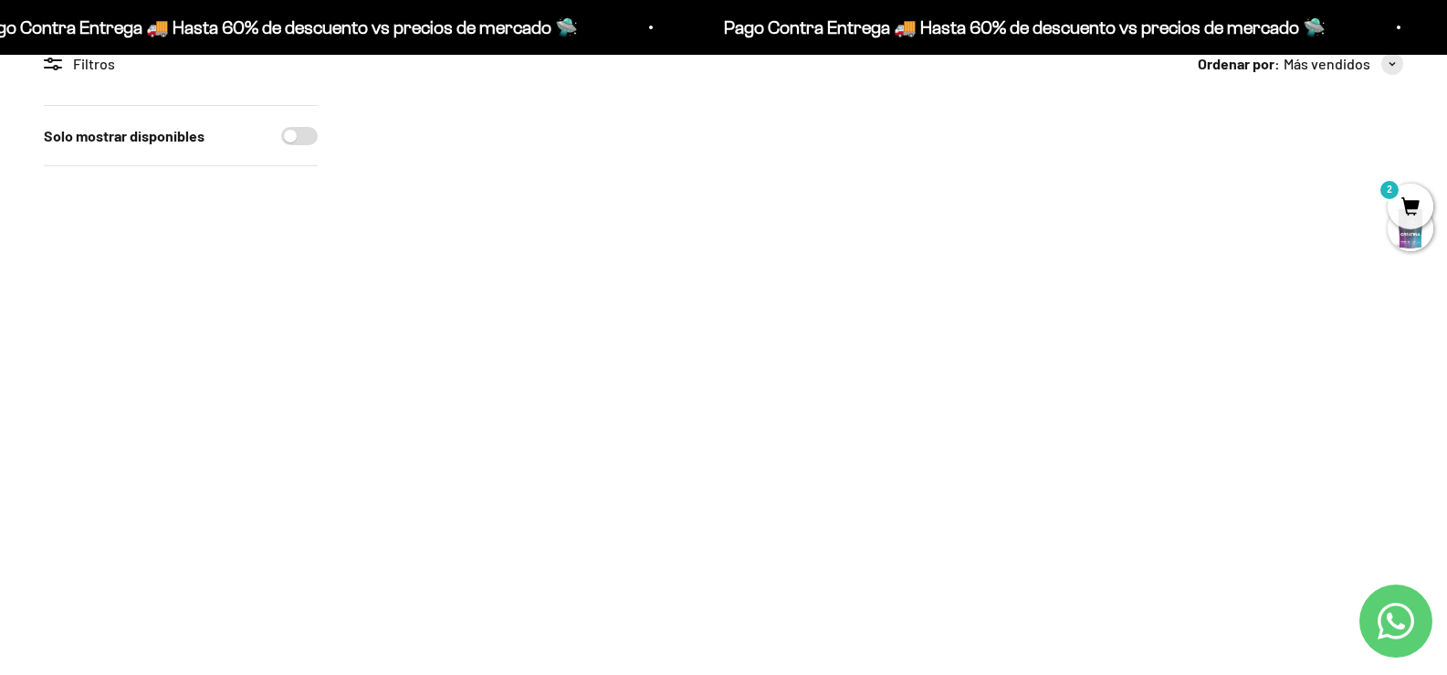
click at [1412, 210] on span "2" at bounding box center [1411, 206] width 46 height 46
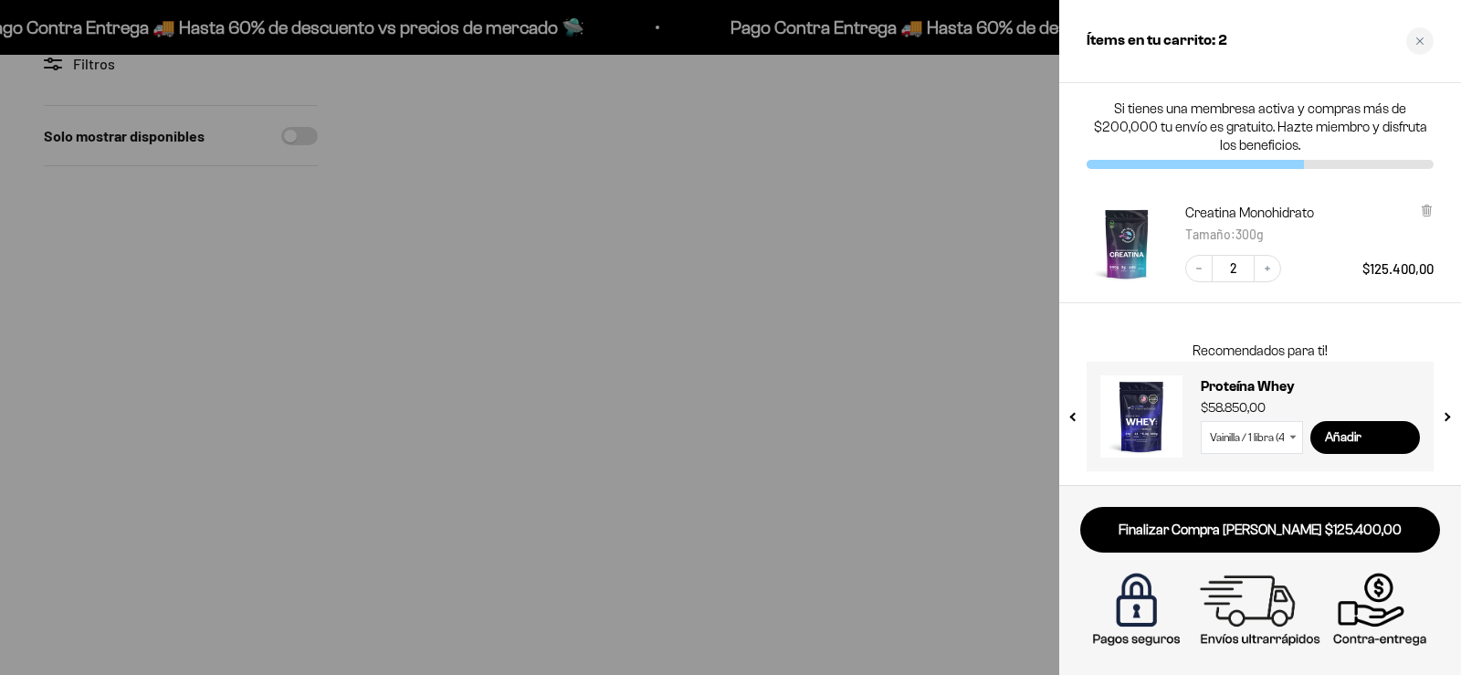
click at [361, 488] on div at bounding box center [730, 337] width 1461 height 675
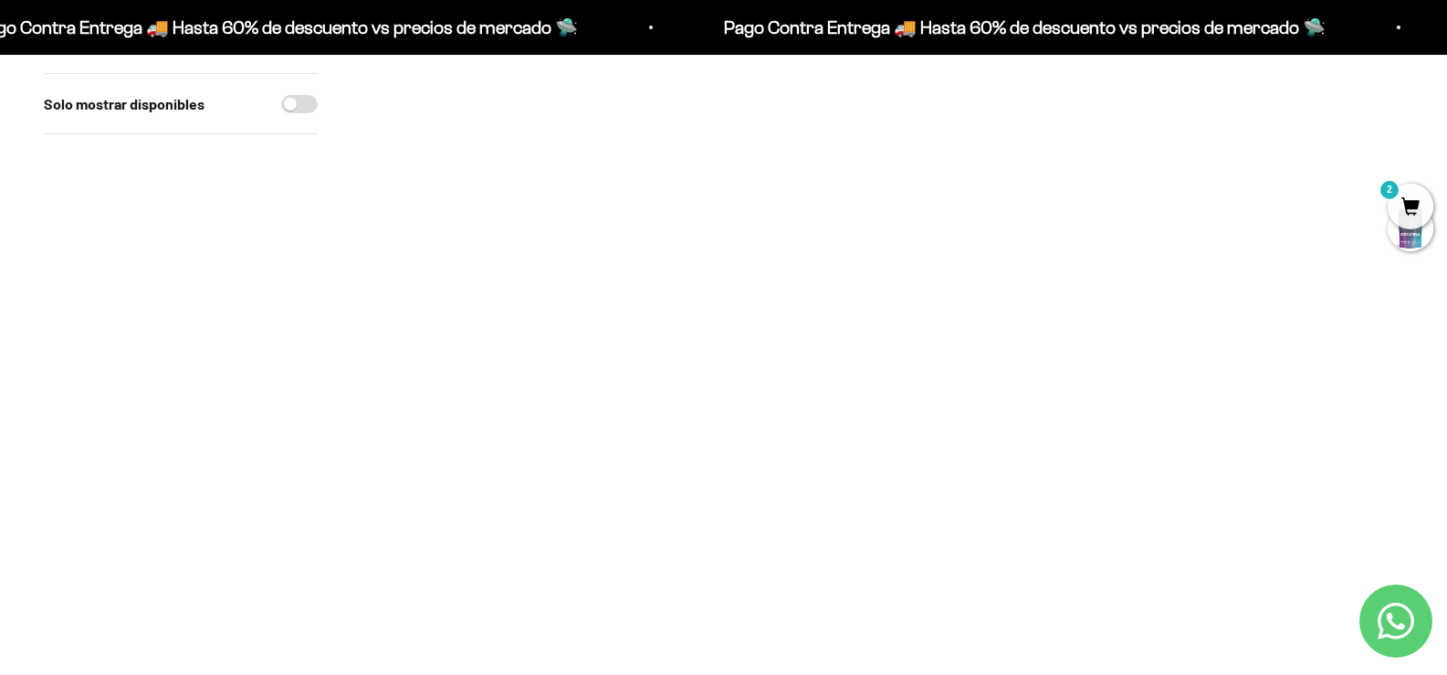
scroll to position [365, 0]
click at [1425, 211] on span "2" at bounding box center [1411, 206] width 46 height 46
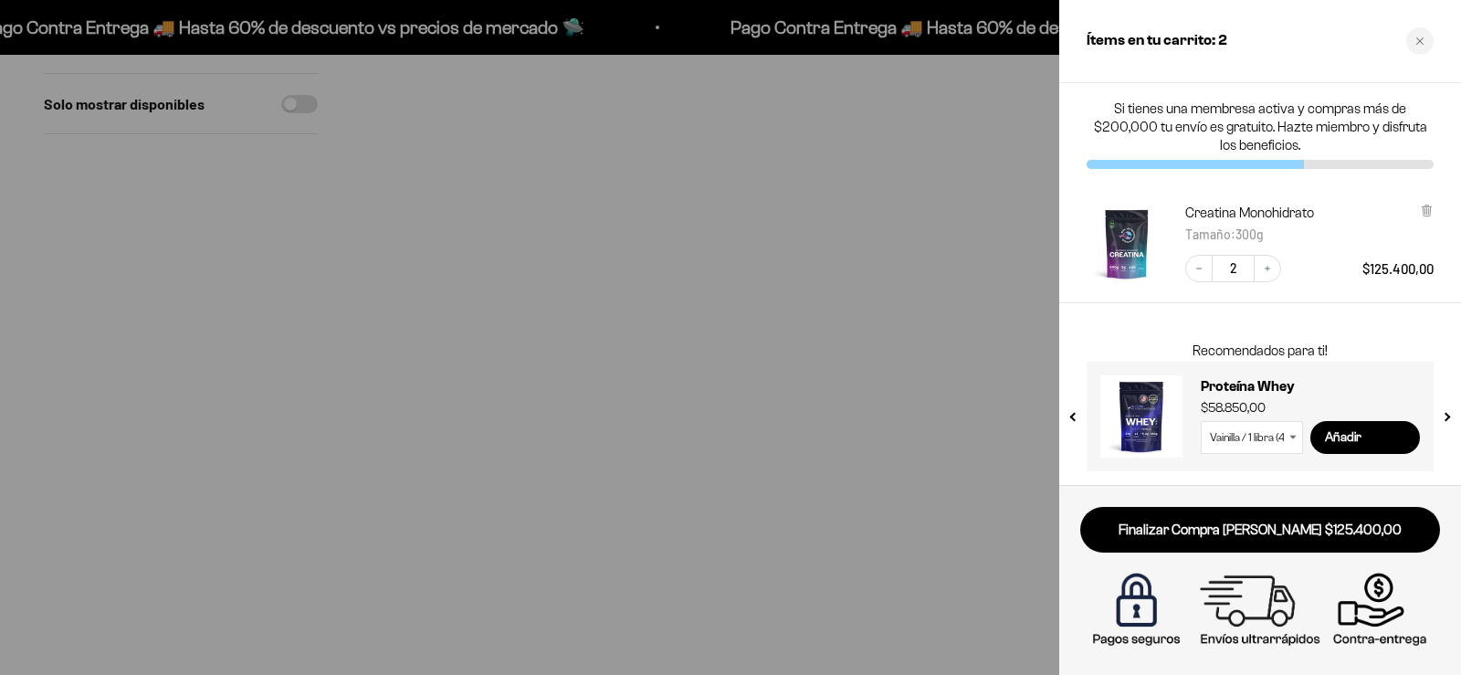
click at [882, 437] on div at bounding box center [730, 337] width 1461 height 675
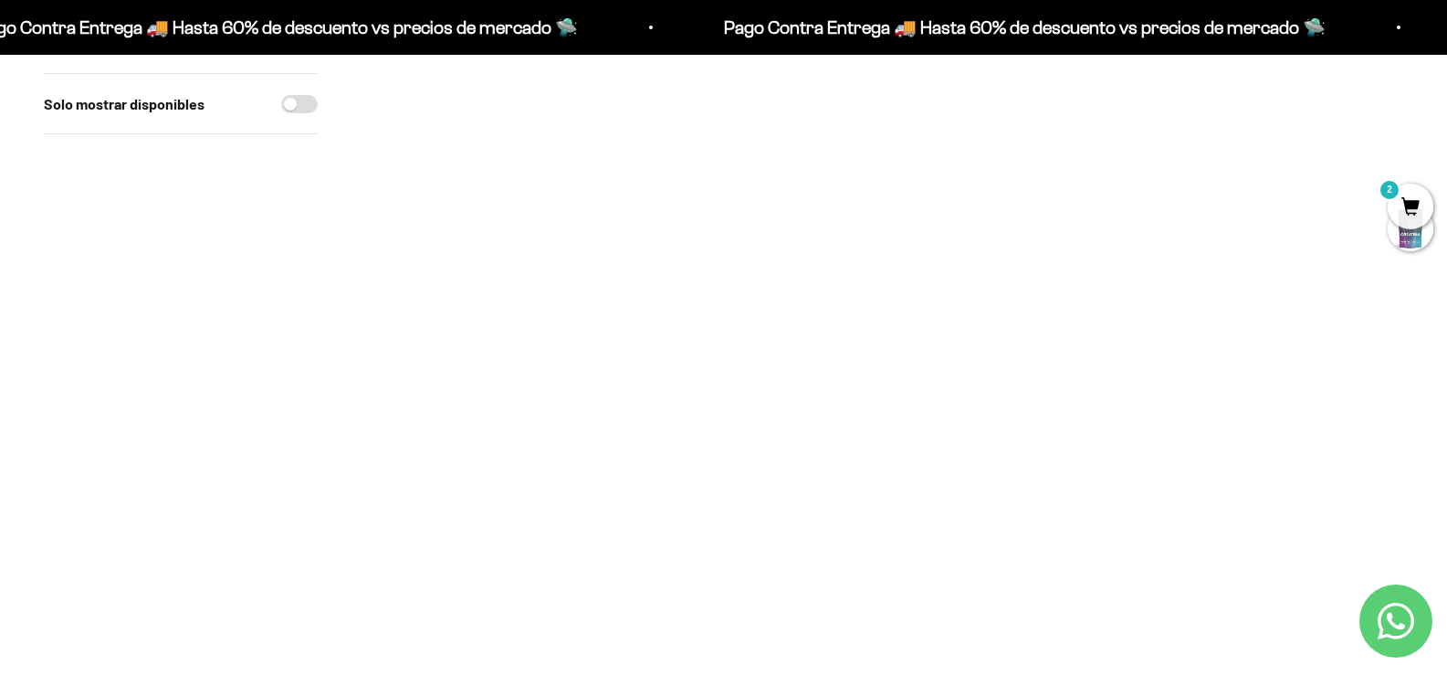
click at [1407, 196] on span "2" at bounding box center [1411, 206] width 46 height 46
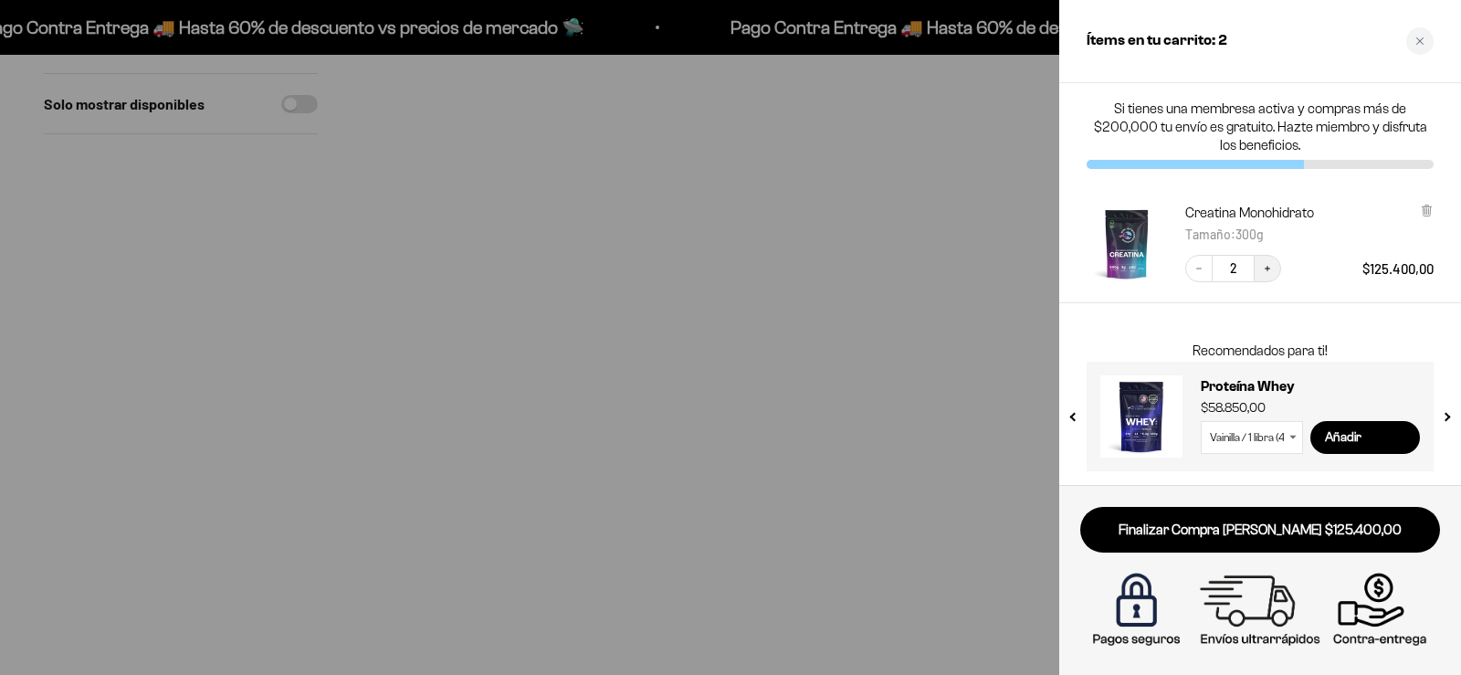
click at [1272, 273] on icon "Increase quantity" at bounding box center [1267, 268] width 11 height 11
click at [1270, 275] on button "Increase quantity" at bounding box center [1266, 268] width 27 height 27
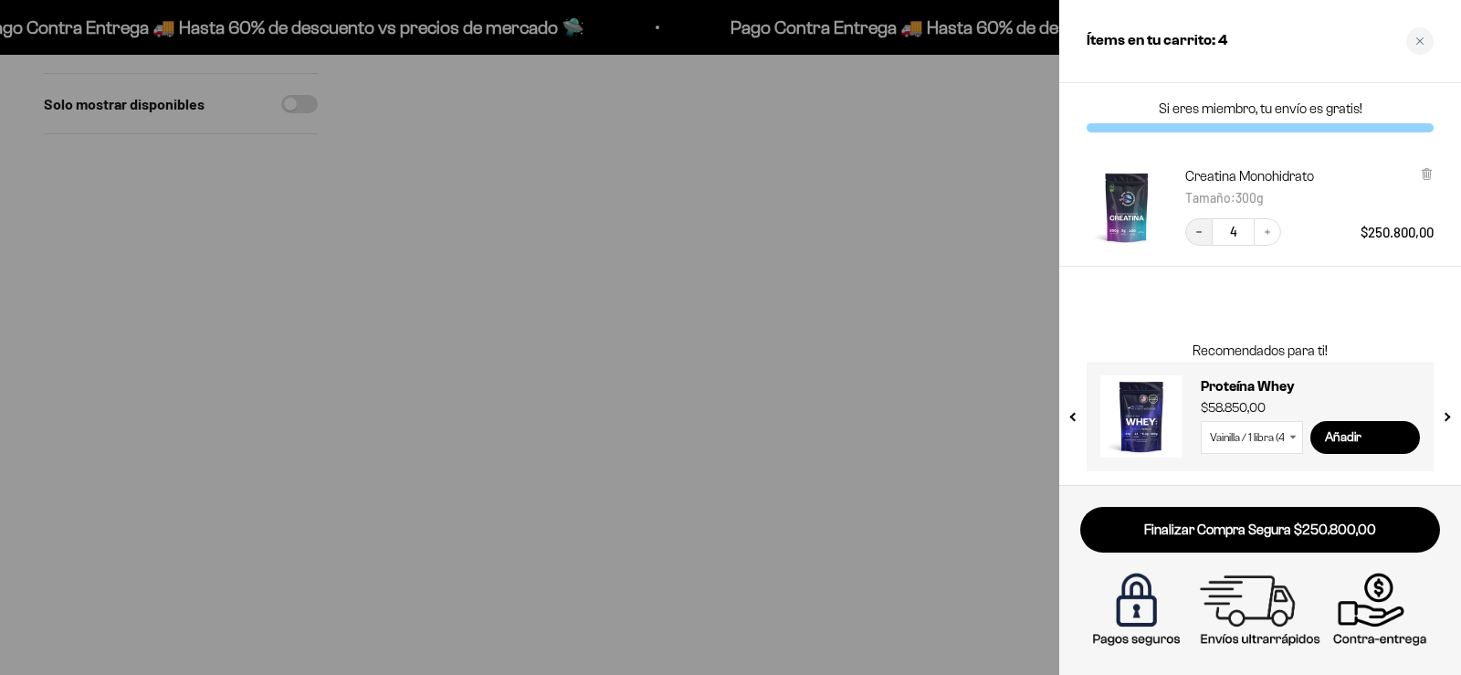
click at [1200, 233] on icon "Decrease quantity" at bounding box center [1198, 231] width 11 height 11
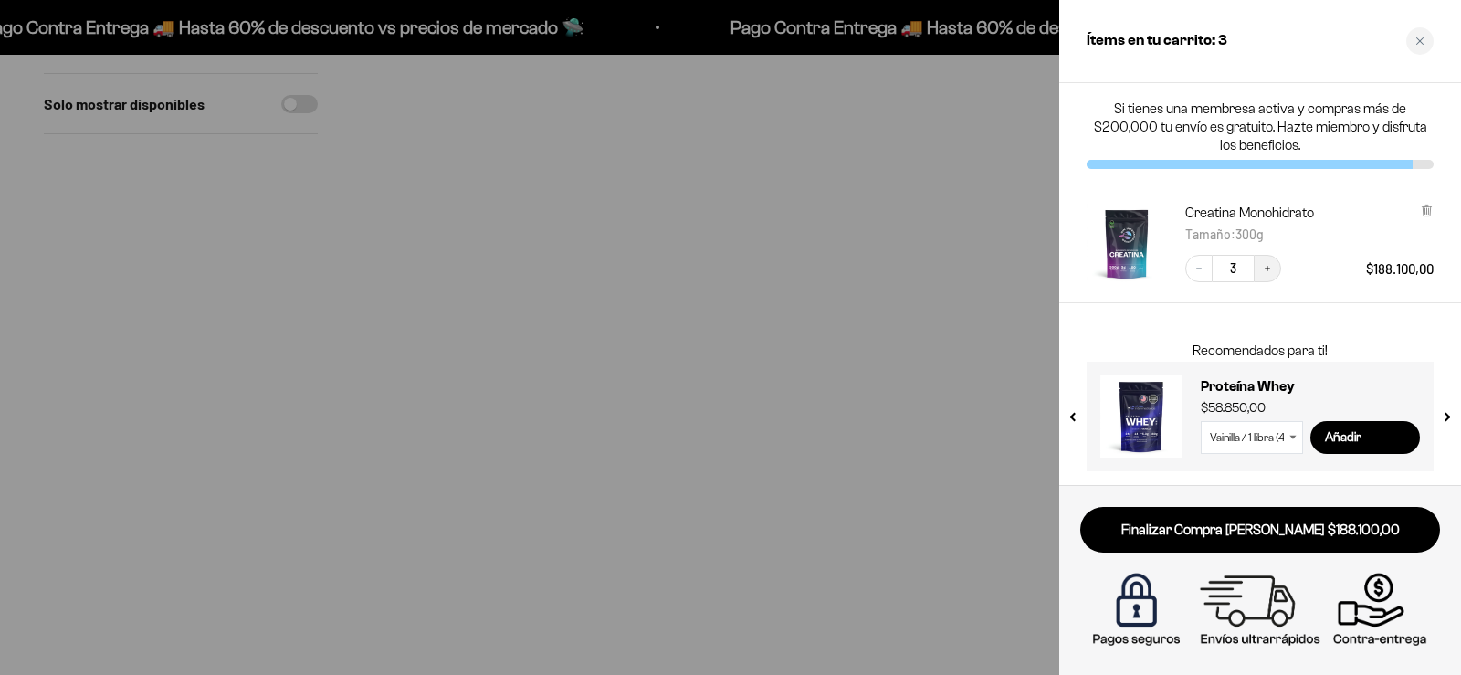
click at [1274, 267] on button "Increase quantity" at bounding box center [1266, 268] width 27 height 27
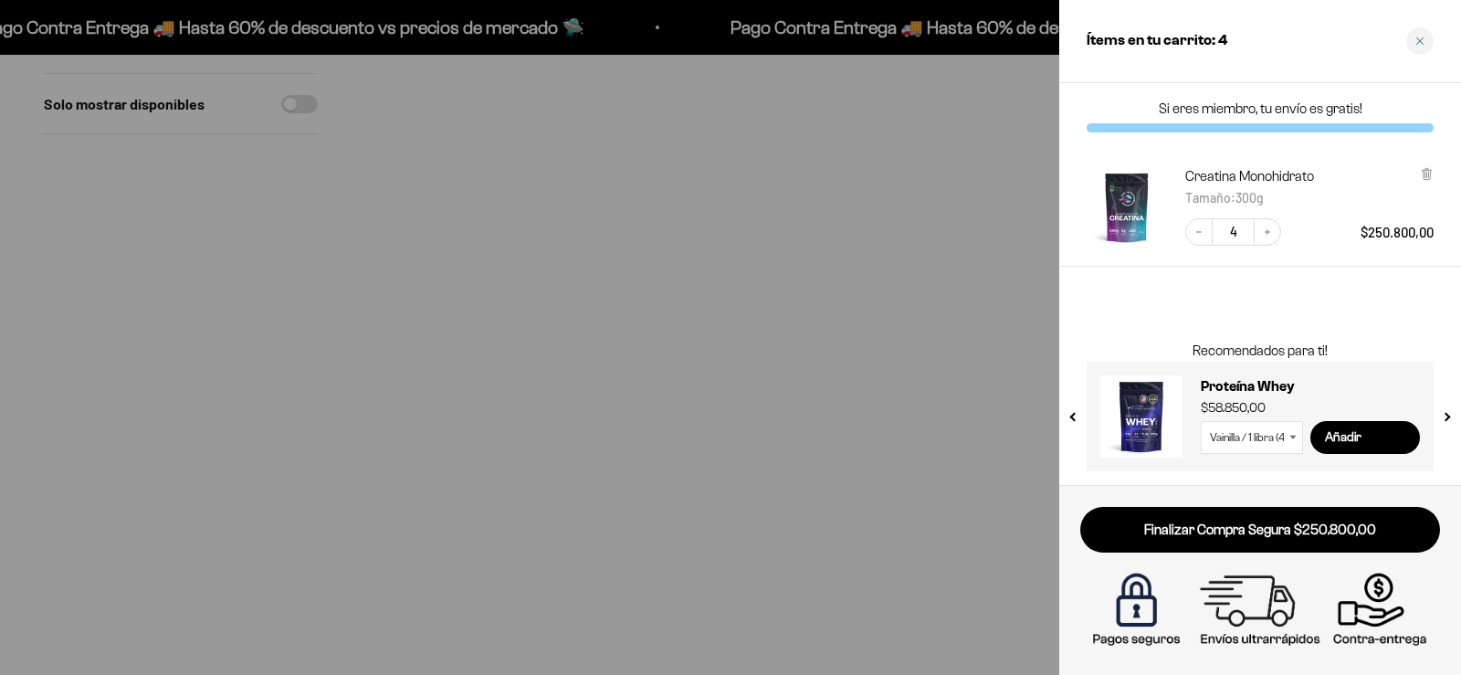
click at [1261, 200] on span "300g" at bounding box center [1249, 198] width 28 height 16
click at [225, 296] on div at bounding box center [730, 337] width 1461 height 675
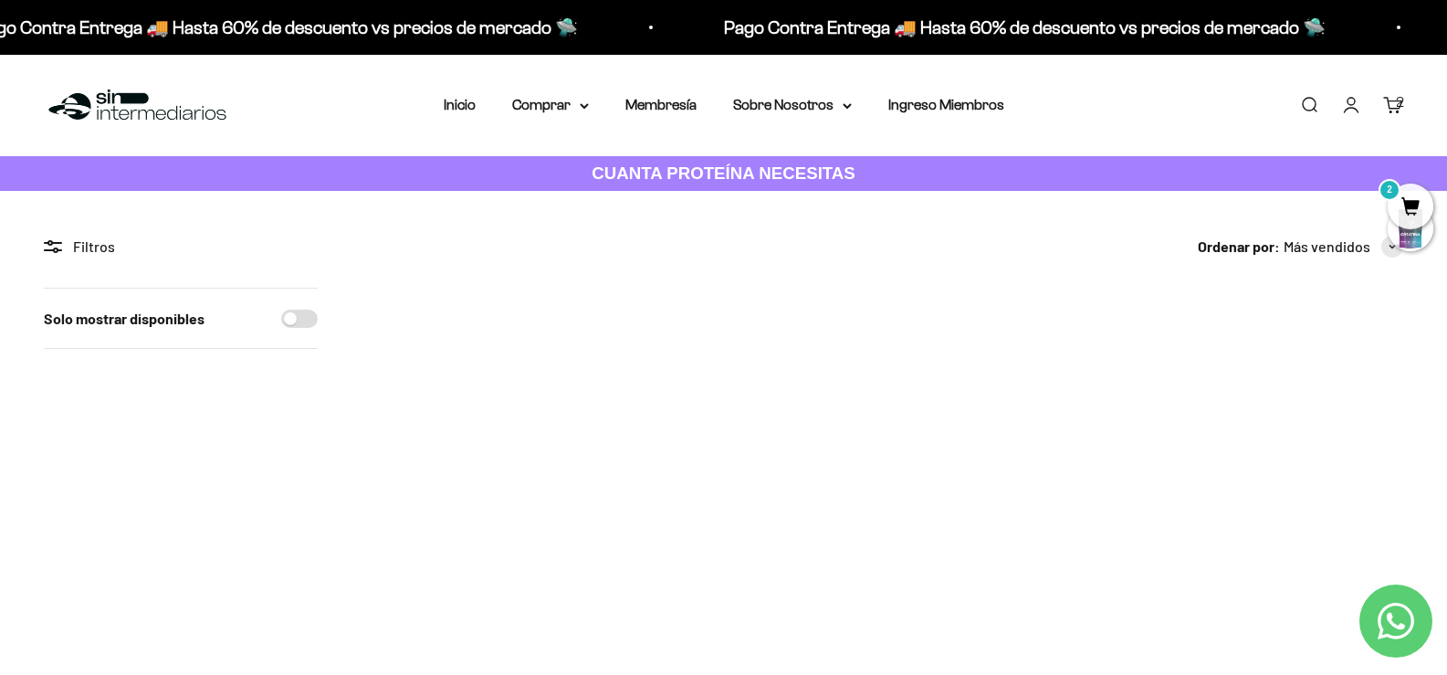
scroll to position [91, 0]
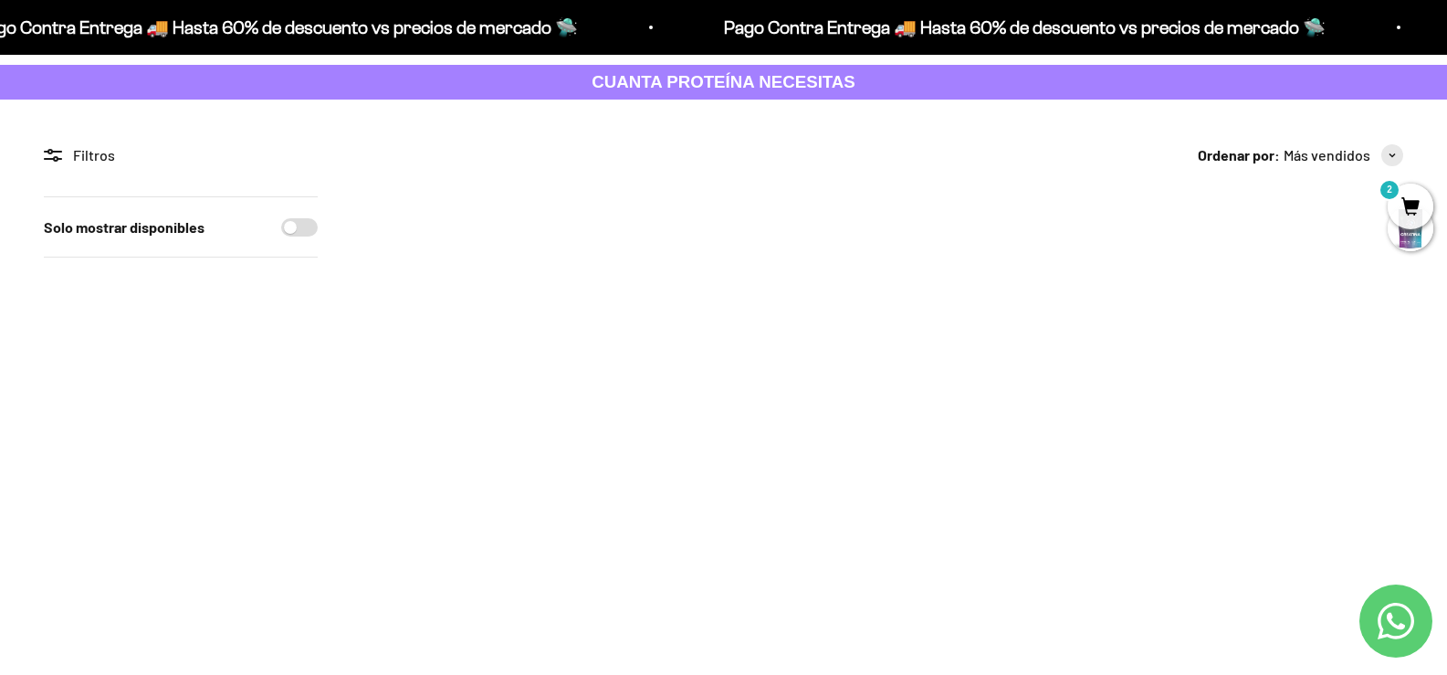
click at [506, 362] on input "3" at bounding box center [510, 367] width 78 height 32
type input "4"
click at [506, 362] on input "4" at bounding box center [510, 367] width 78 height 32
click at [478, 256] on img at bounding box center [457, 291] width 191 height 191
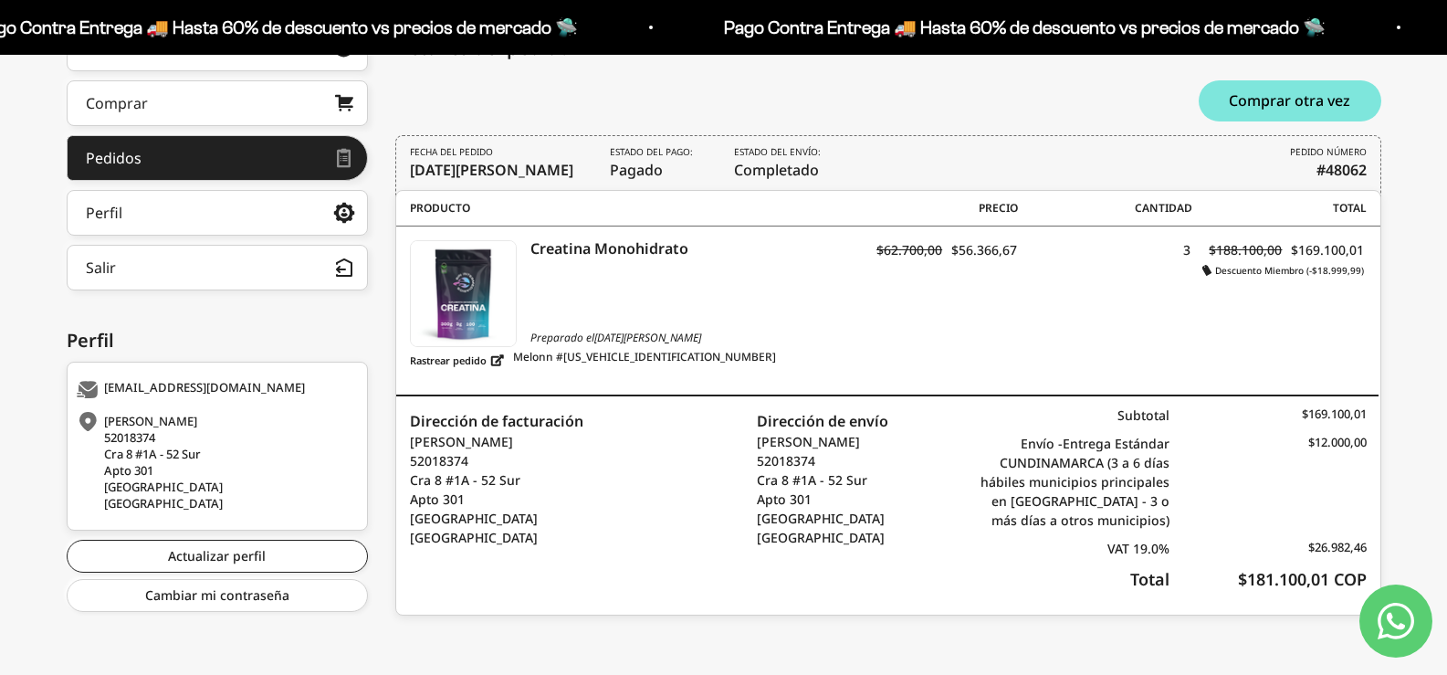
scroll to position [288, 0]
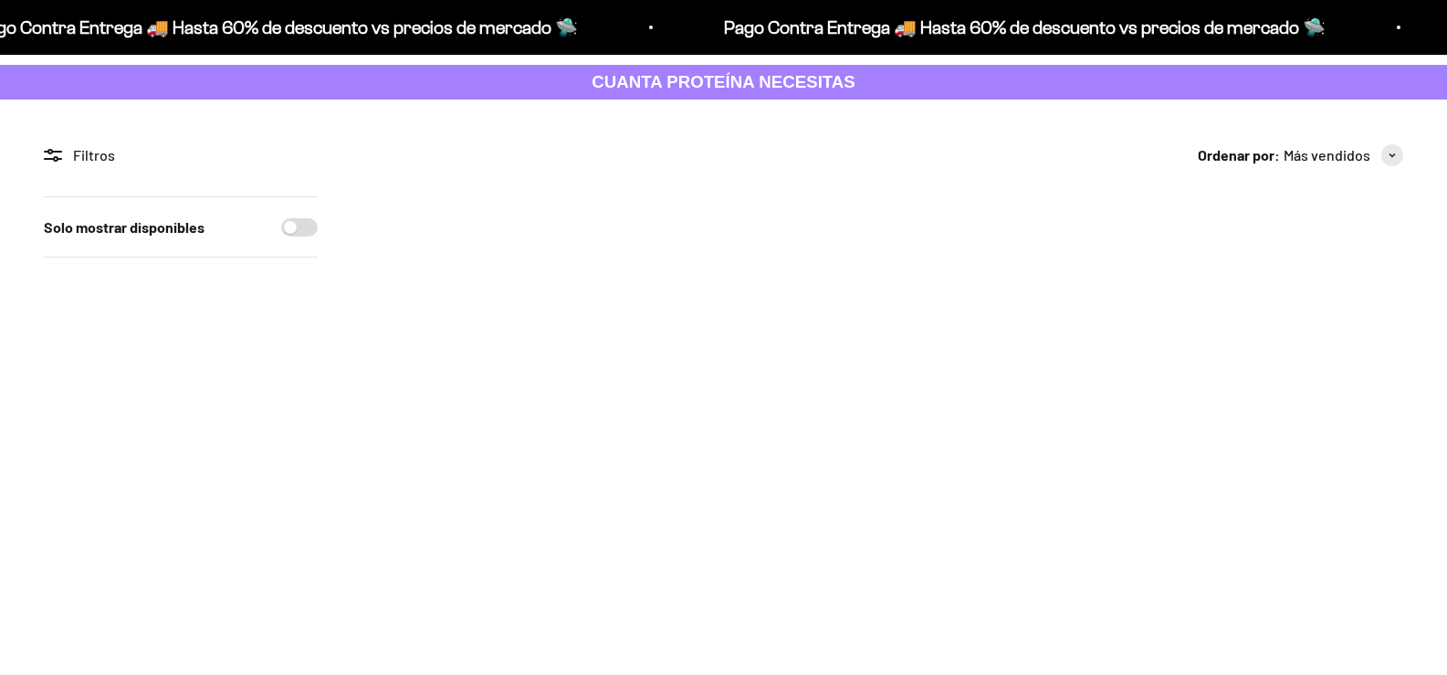
scroll to position [91, 0]
click at [1411, 214] on span "4" at bounding box center [1411, 206] width 46 height 46
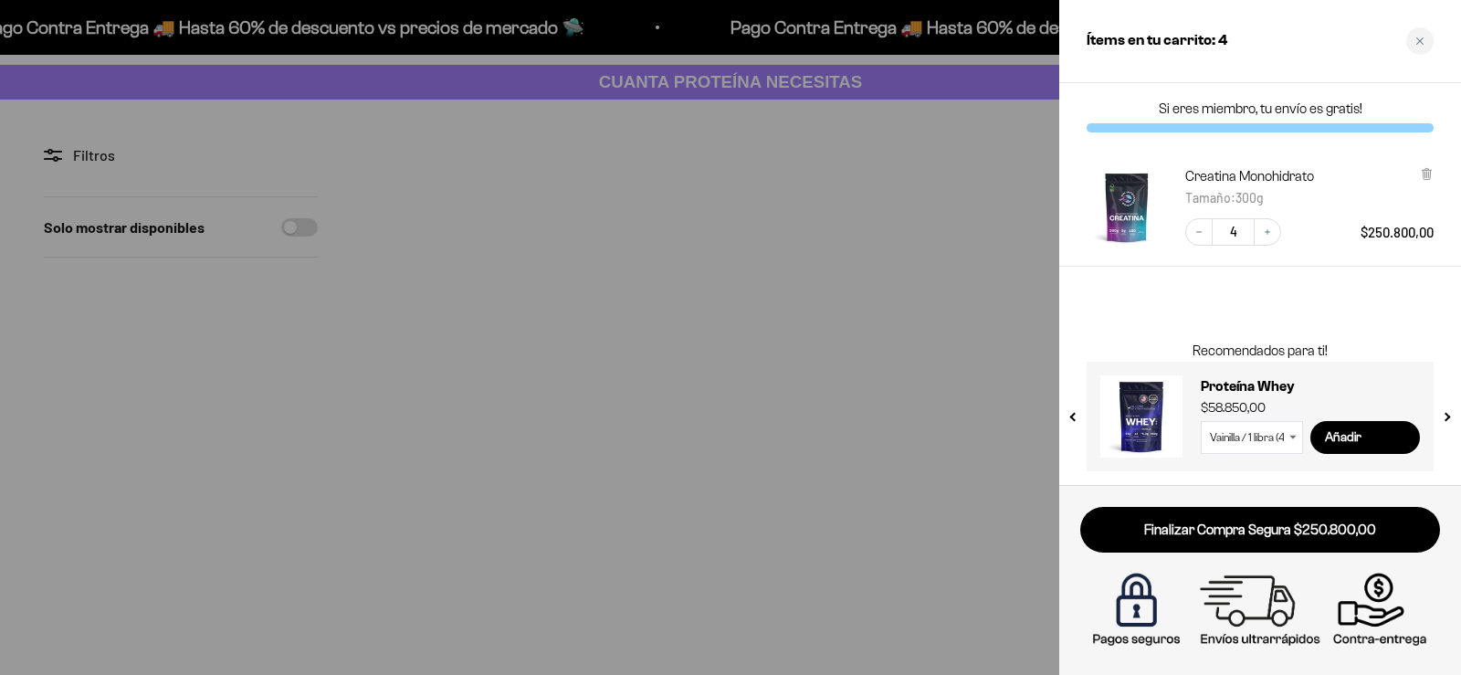
click at [980, 180] on div at bounding box center [730, 337] width 1461 height 675
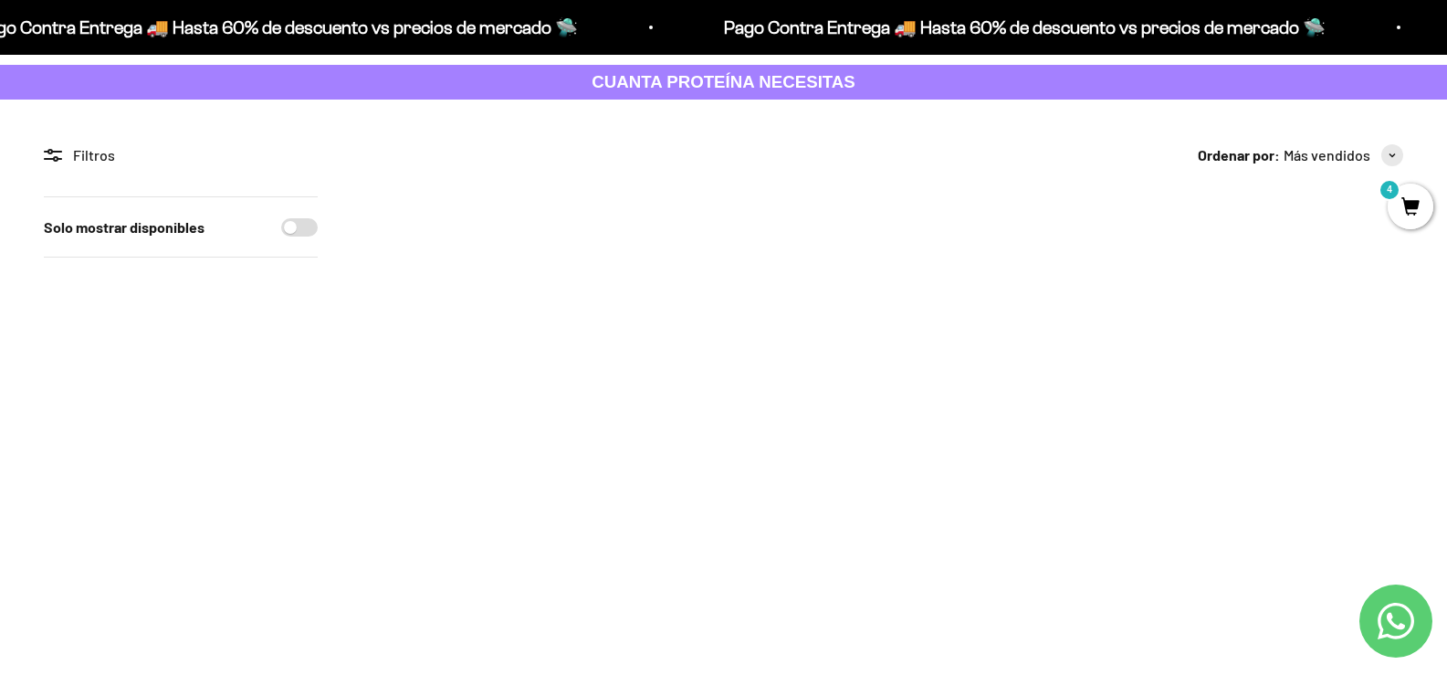
click at [1399, 23] on span "Pago Contra Entrega 🚚 Hasta 60% de descuento vs precios de mercado 🛸" at bounding box center [1088, 27] width 748 height 29
click at [294, 228] on input "Solo mostrar disponibles" at bounding box center [299, 227] width 37 height 18
checkbox input "true"
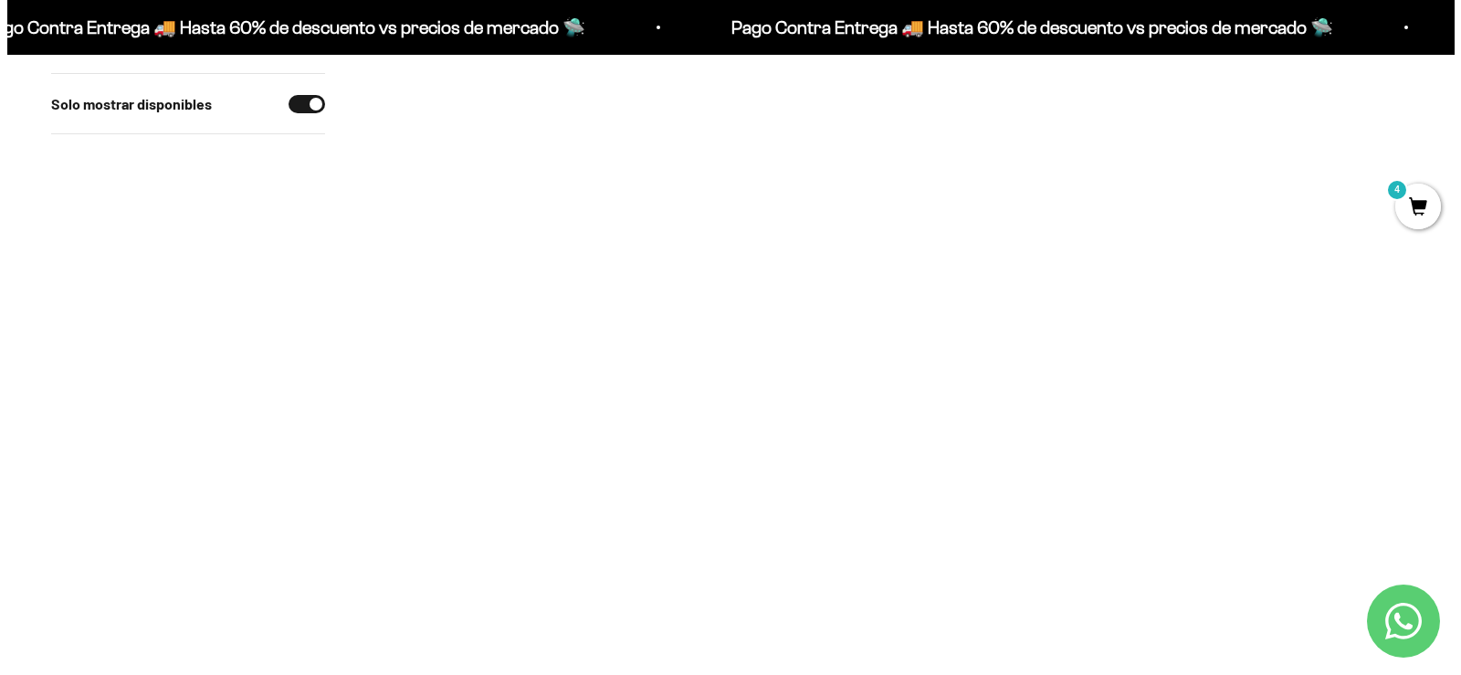
scroll to position [456, 0]
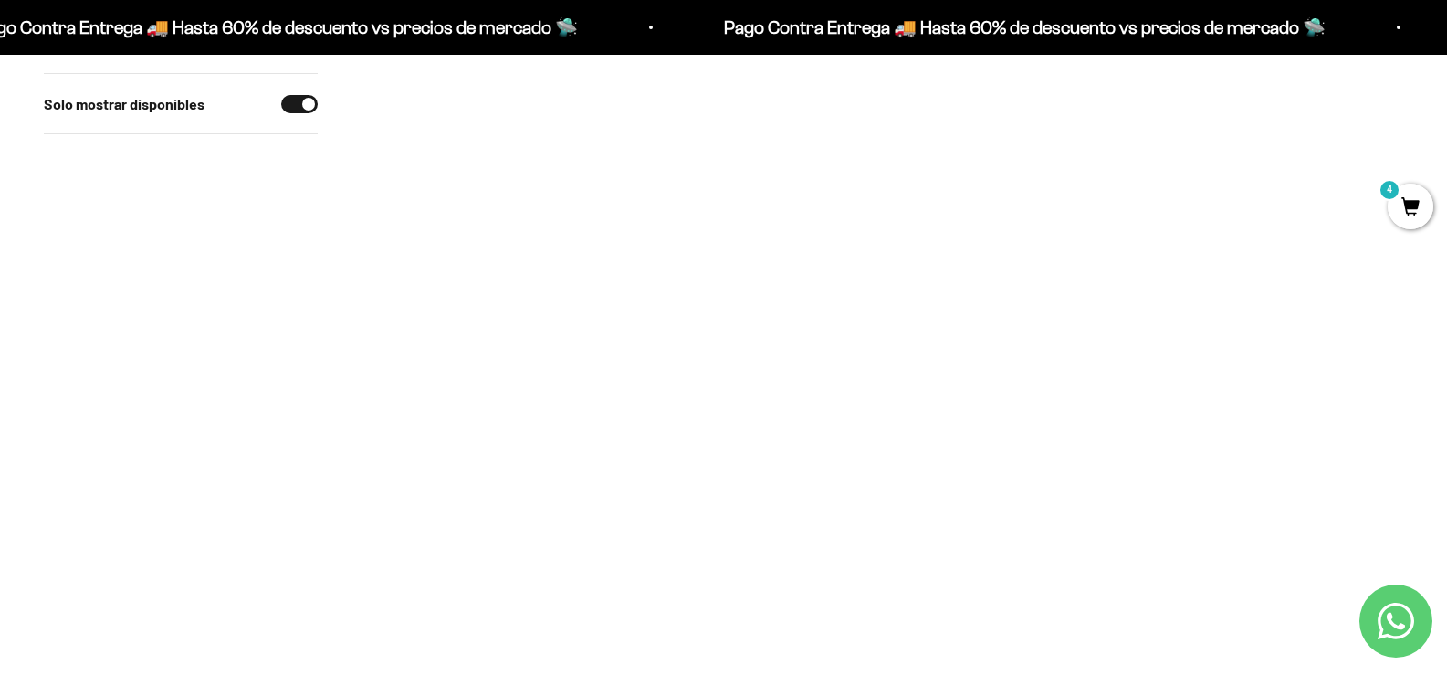
click at [1399, 200] on span "4" at bounding box center [1411, 206] width 46 height 46
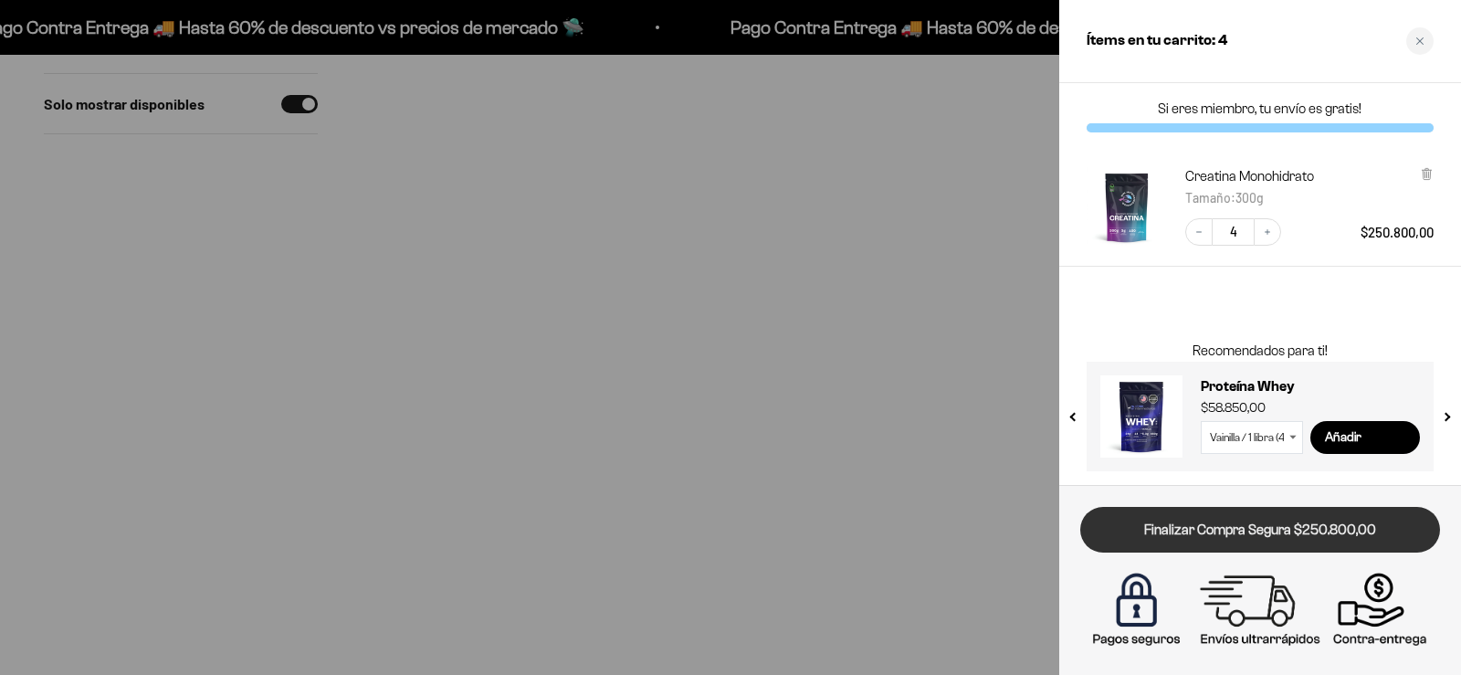
click at [1230, 541] on link "Finalizar Compra Segura $250.800,00" at bounding box center [1260, 530] width 360 height 47
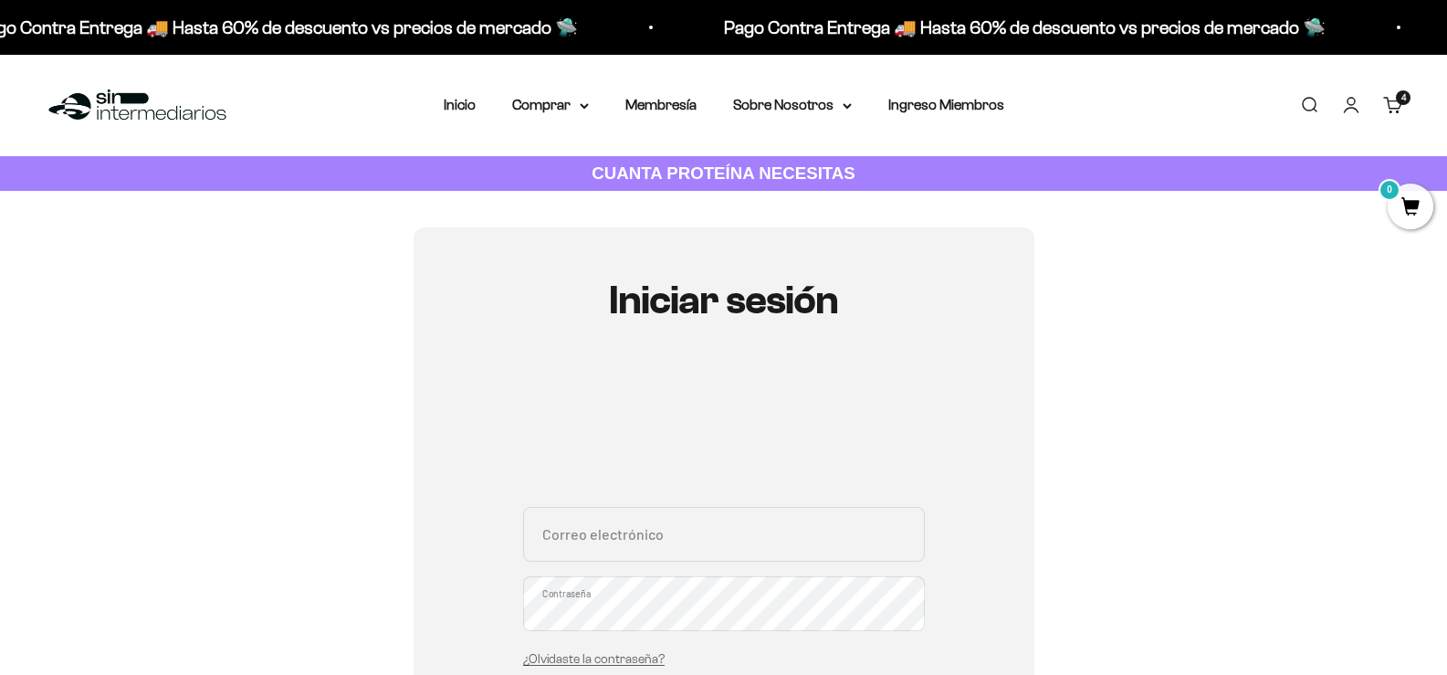
scroll to position [274, 0]
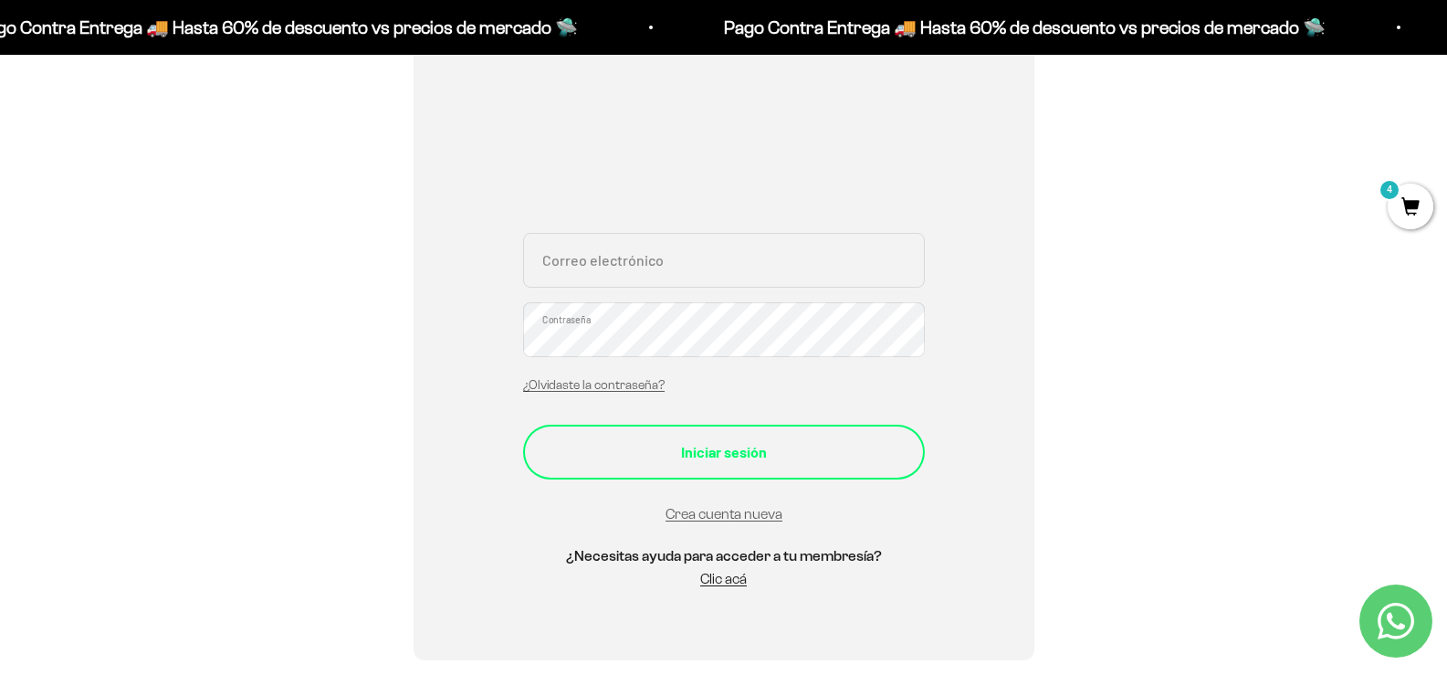
type input "[EMAIL_ADDRESS][DOMAIN_NAME]"
click at [732, 462] on div "Iniciar sesión" at bounding box center [724, 452] width 329 height 24
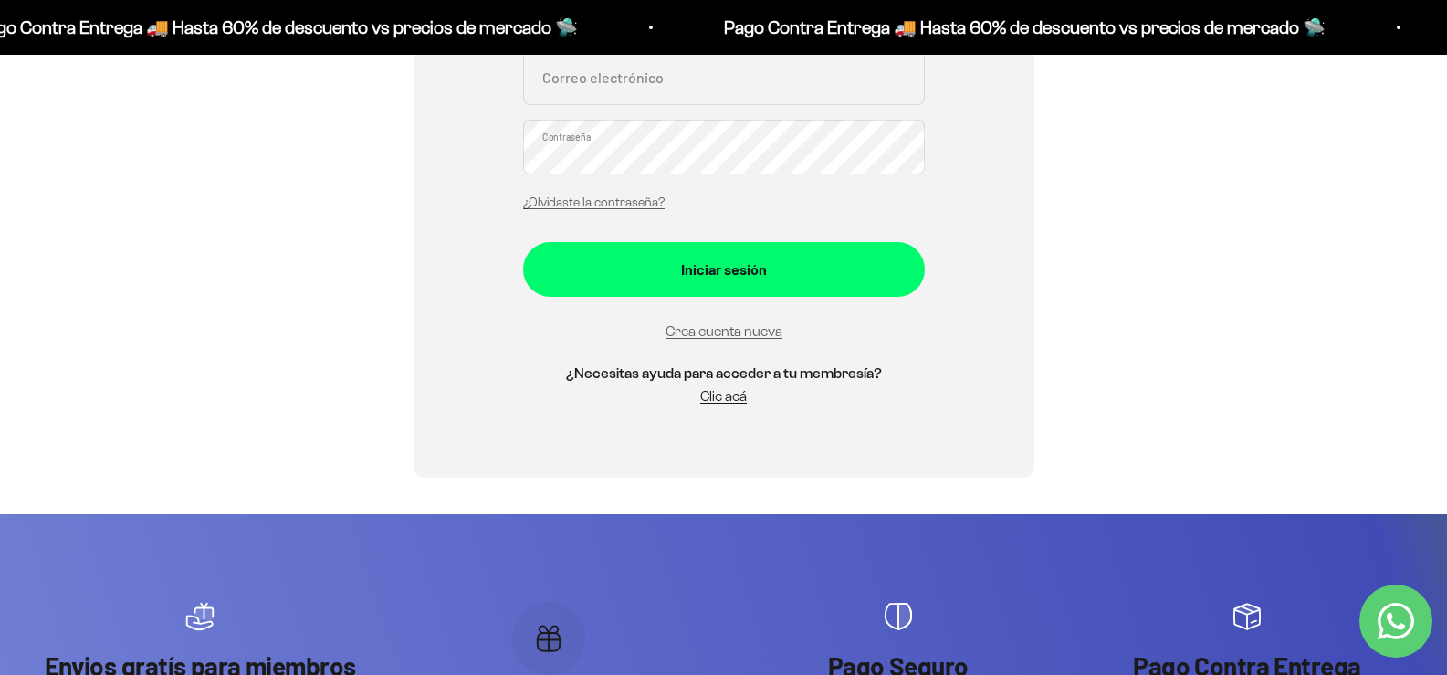
scroll to position [274, 0]
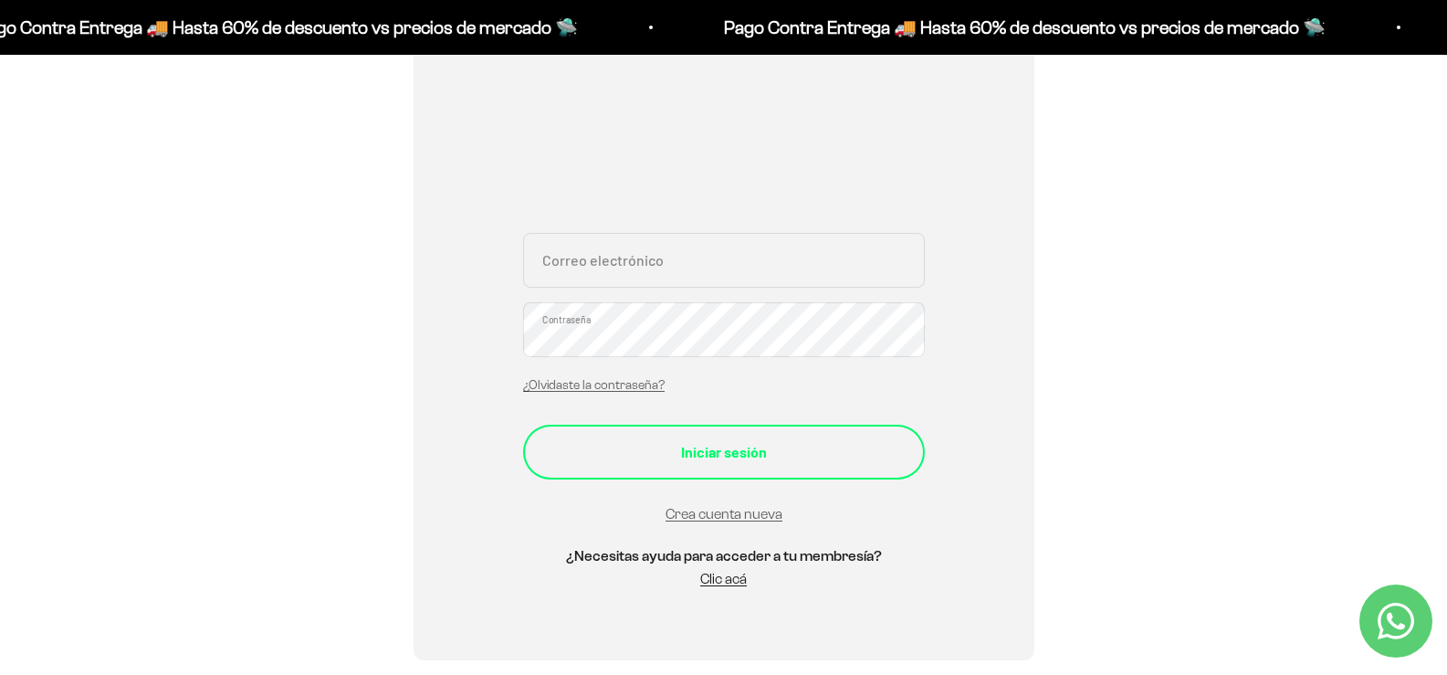
type input "[EMAIL_ADDRESS][DOMAIN_NAME]"
click at [756, 463] on div "Iniciar sesión" at bounding box center [724, 452] width 329 height 24
